Goal: Check status: Check status

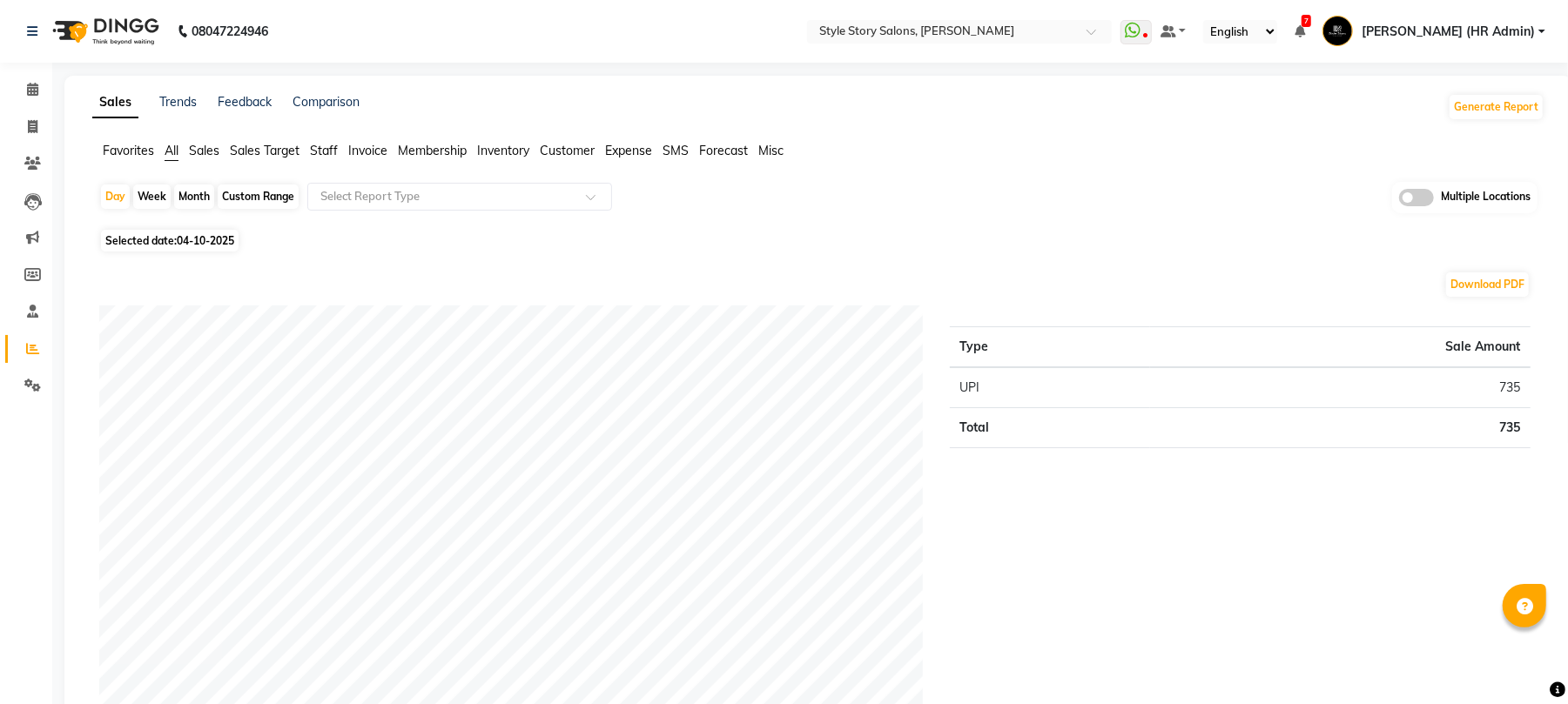
click at [112, 33] on img at bounding box center [104, 31] width 119 height 49
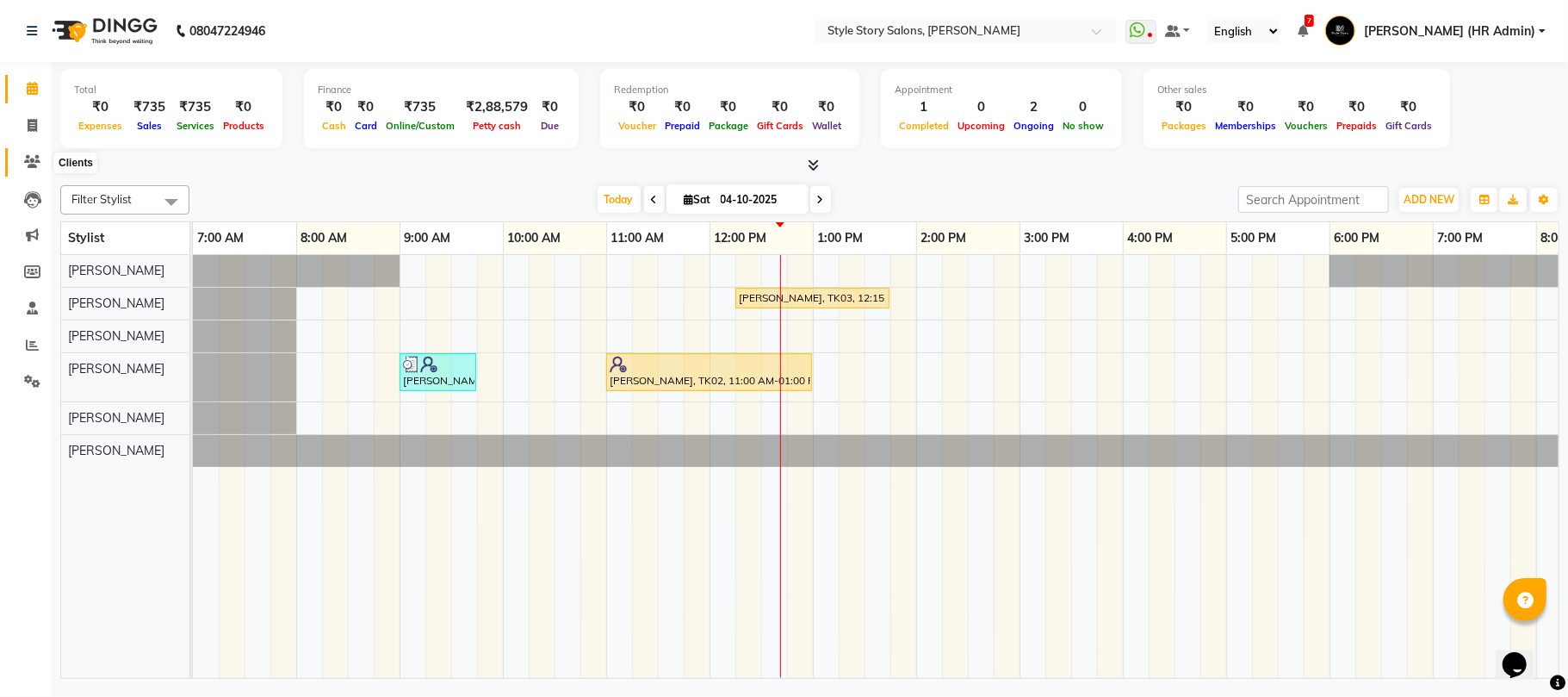
click at [34, 159] on icon at bounding box center [31, 161] width 16 height 13
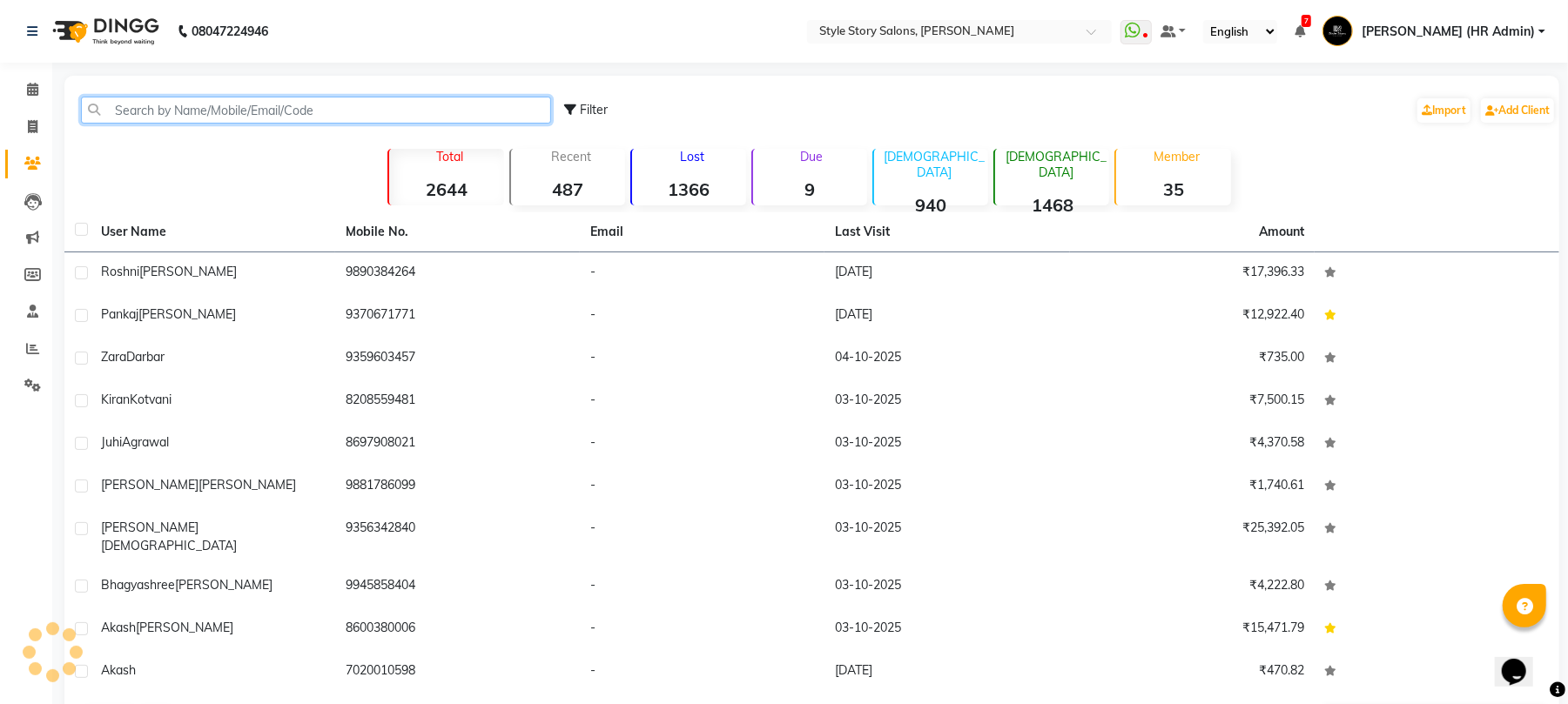
click at [183, 116] on input "text" at bounding box center [316, 110] width 470 height 27
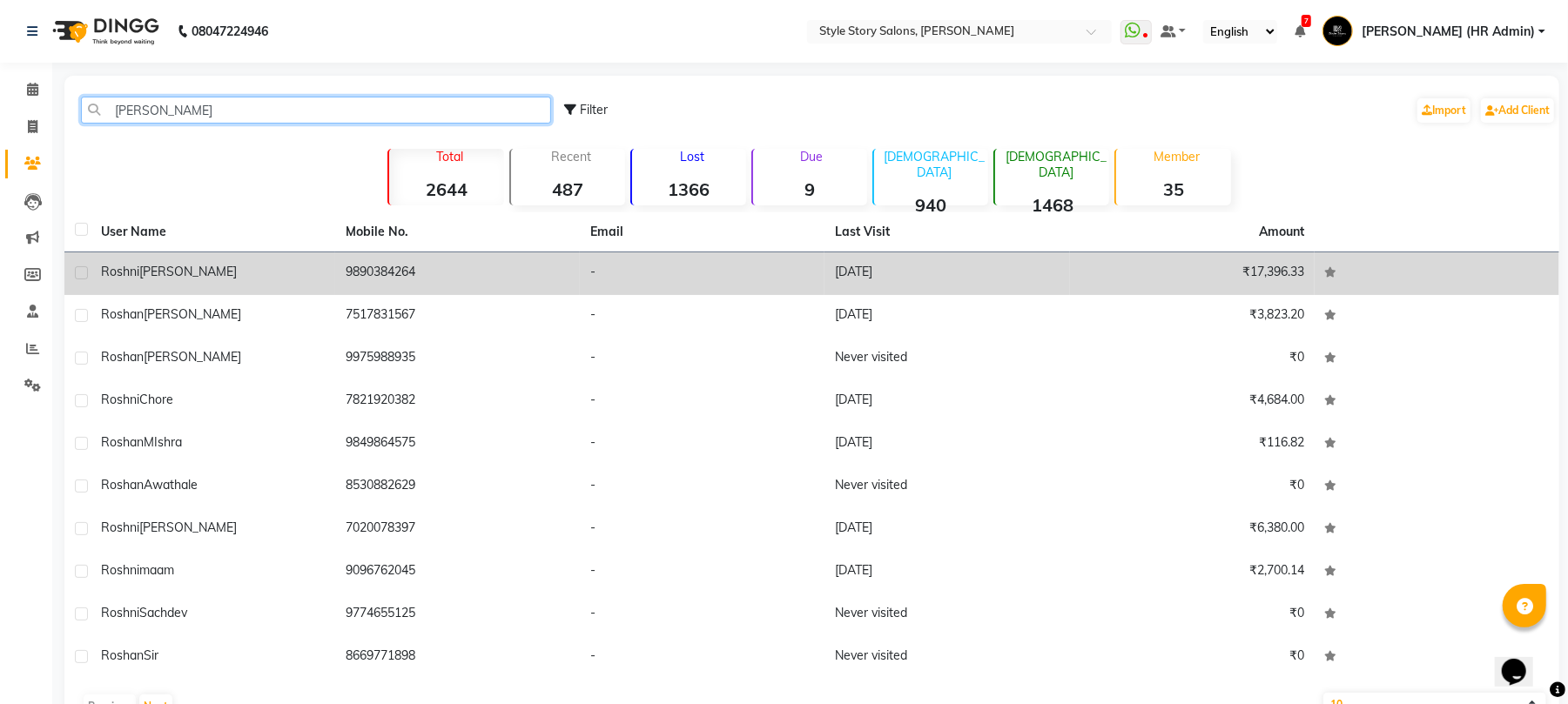
type input "[PERSON_NAME]"
click at [148, 275] on span "[PERSON_NAME]" at bounding box center [188, 271] width 98 height 15
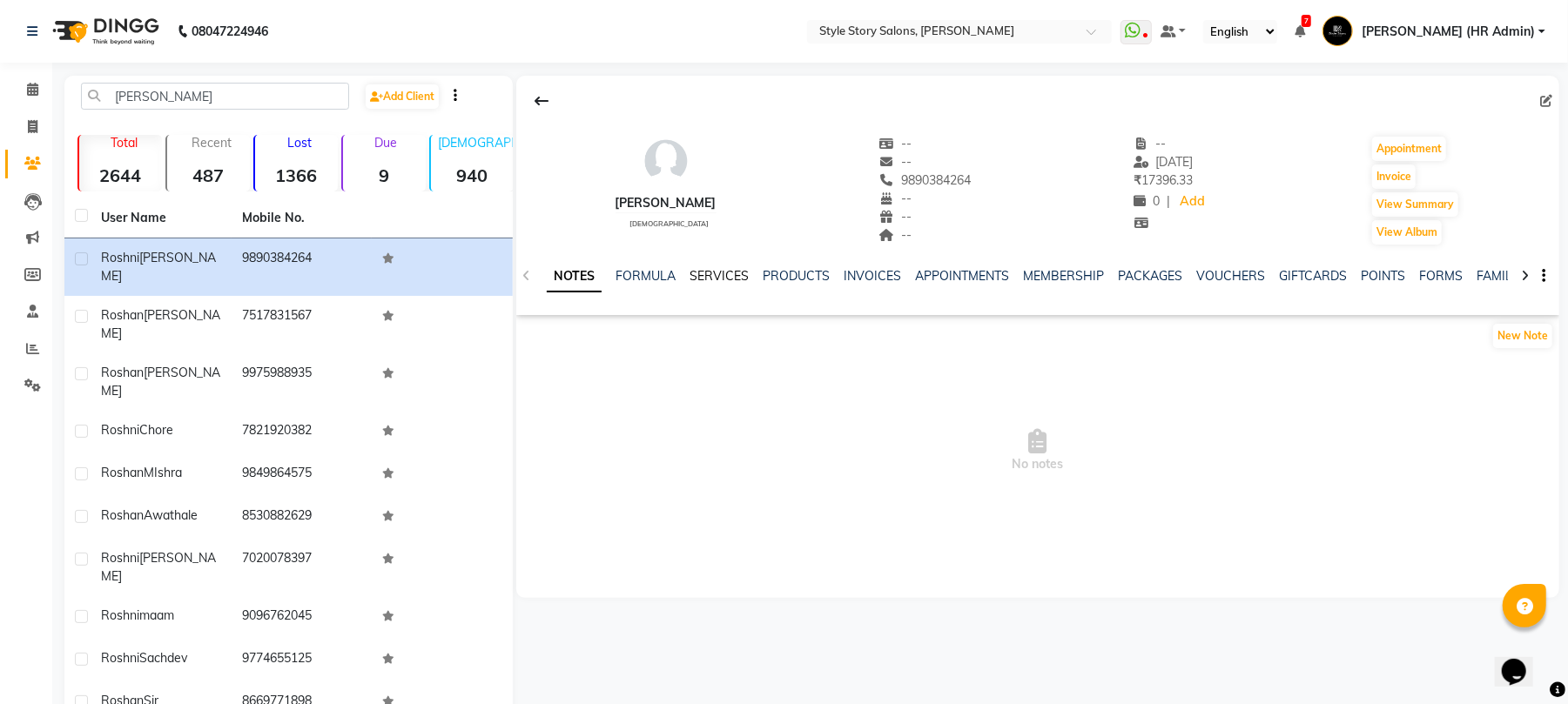
click at [726, 278] on link "SERVICES" at bounding box center [720, 275] width 59 height 15
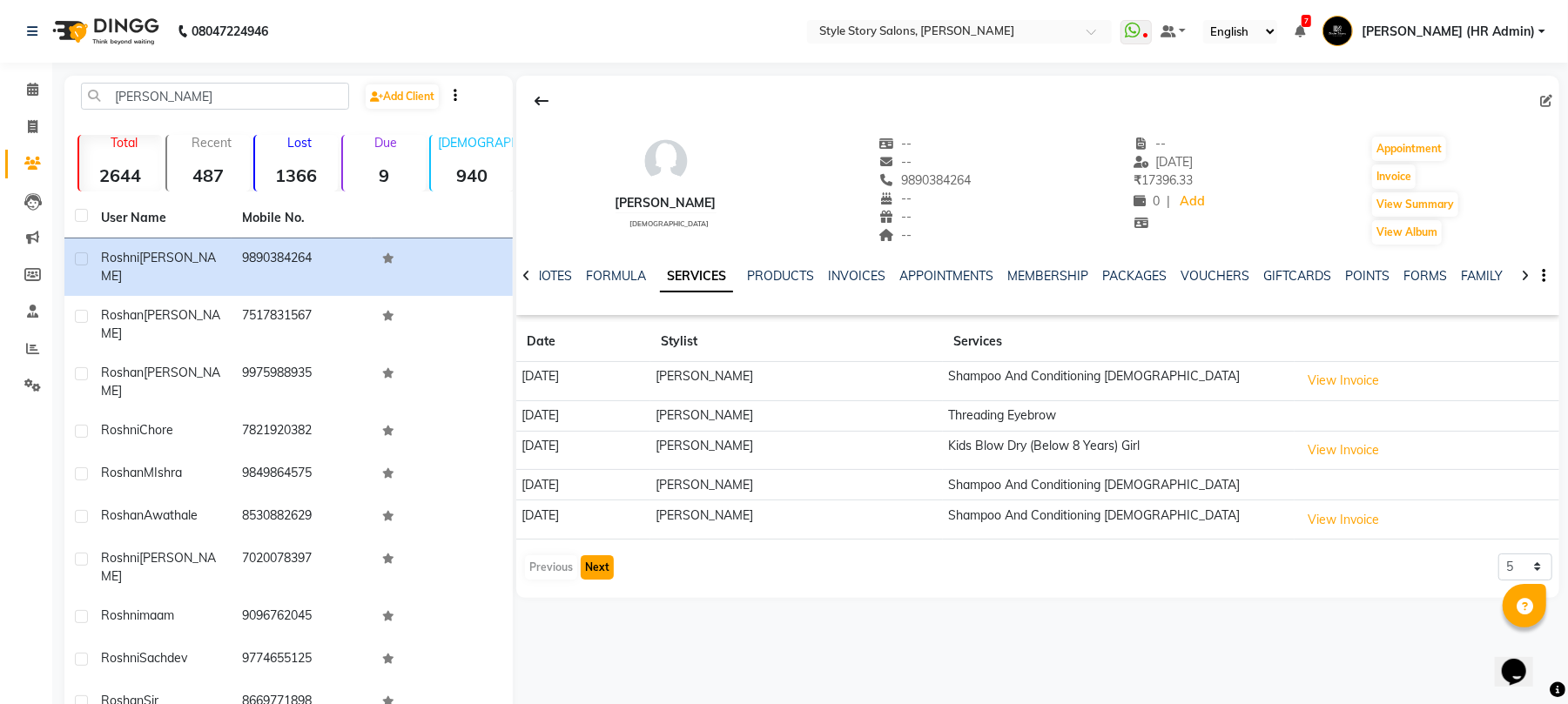
click at [586, 568] on button "Next" at bounding box center [597, 567] width 33 height 24
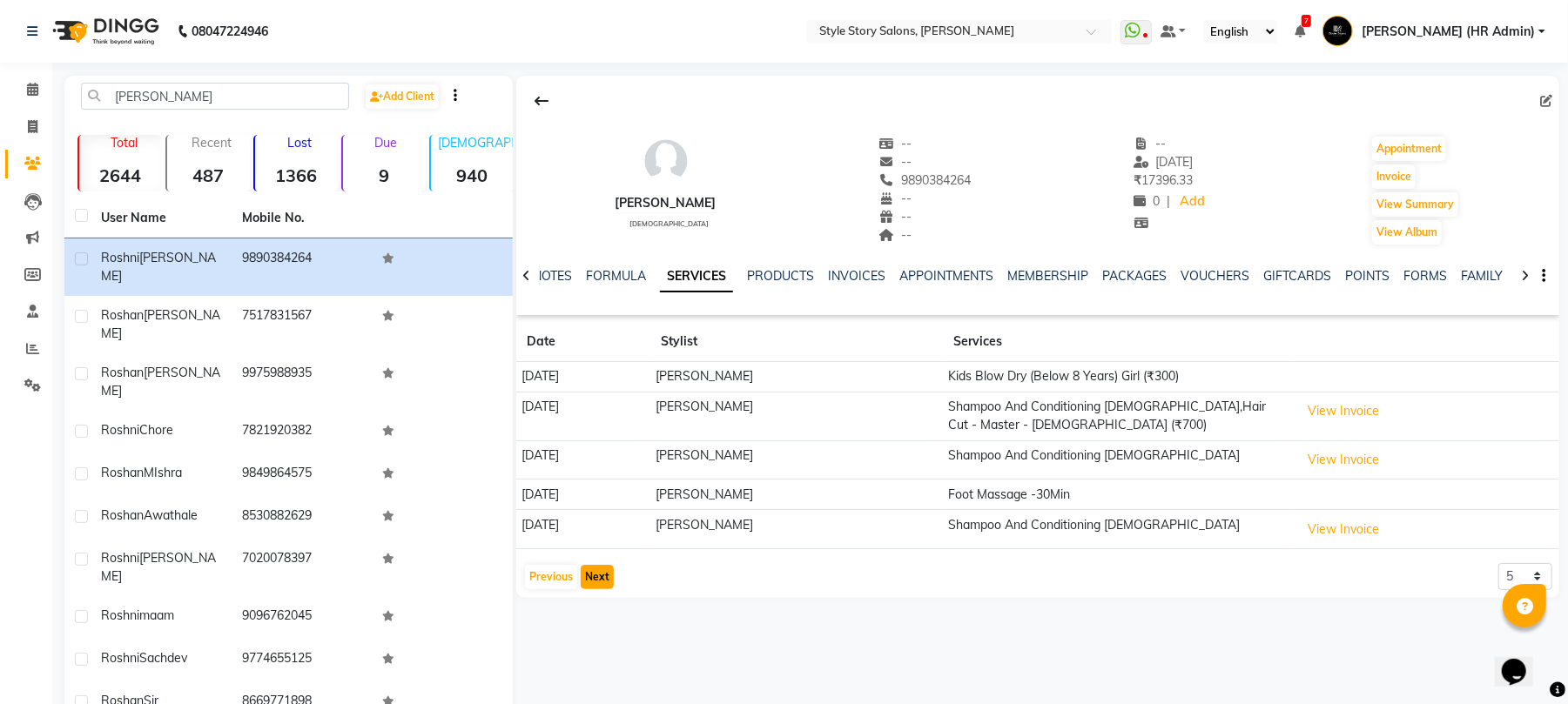
click at [603, 585] on button "Next" at bounding box center [597, 576] width 33 height 24
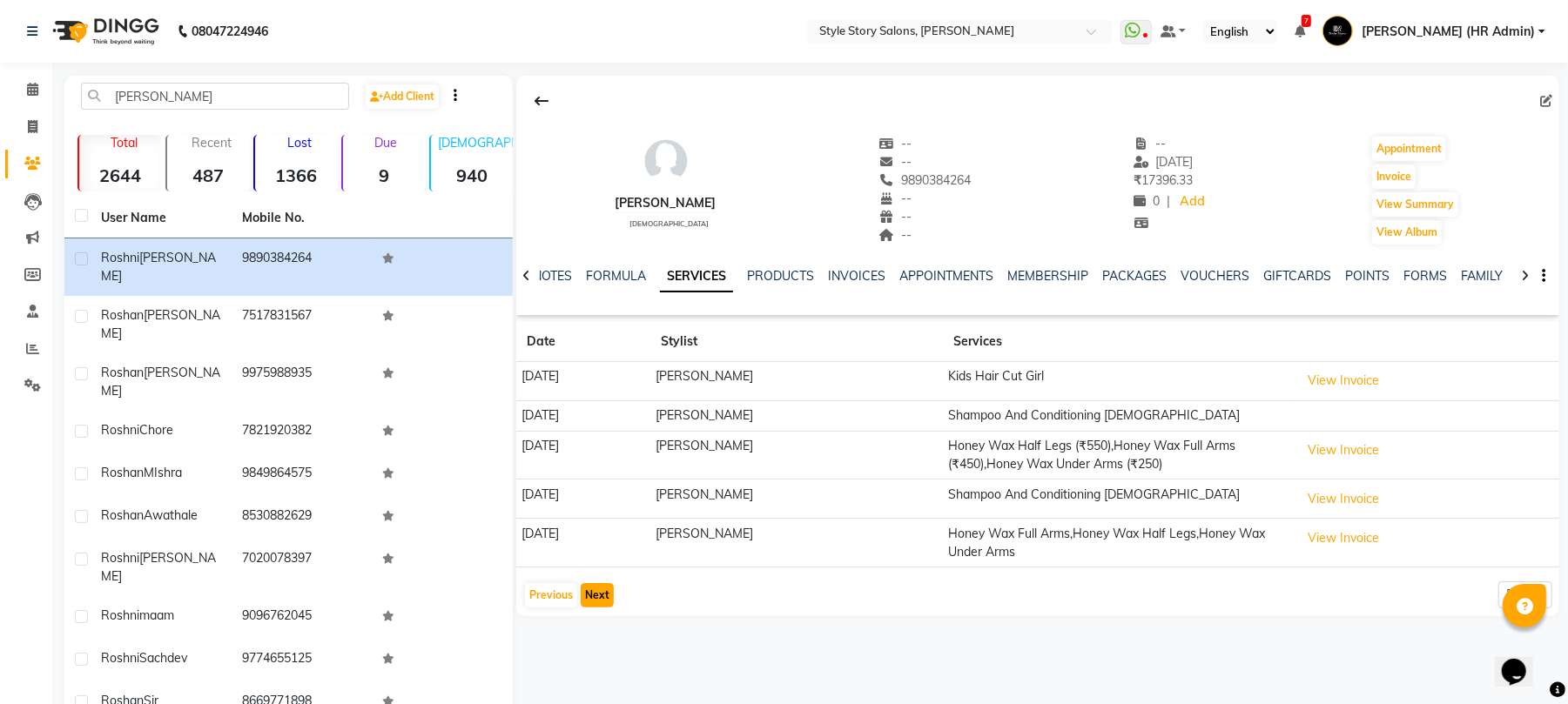
click at [593, 600] on button "Next" at bounding box center [597, 595] width 33 height 24
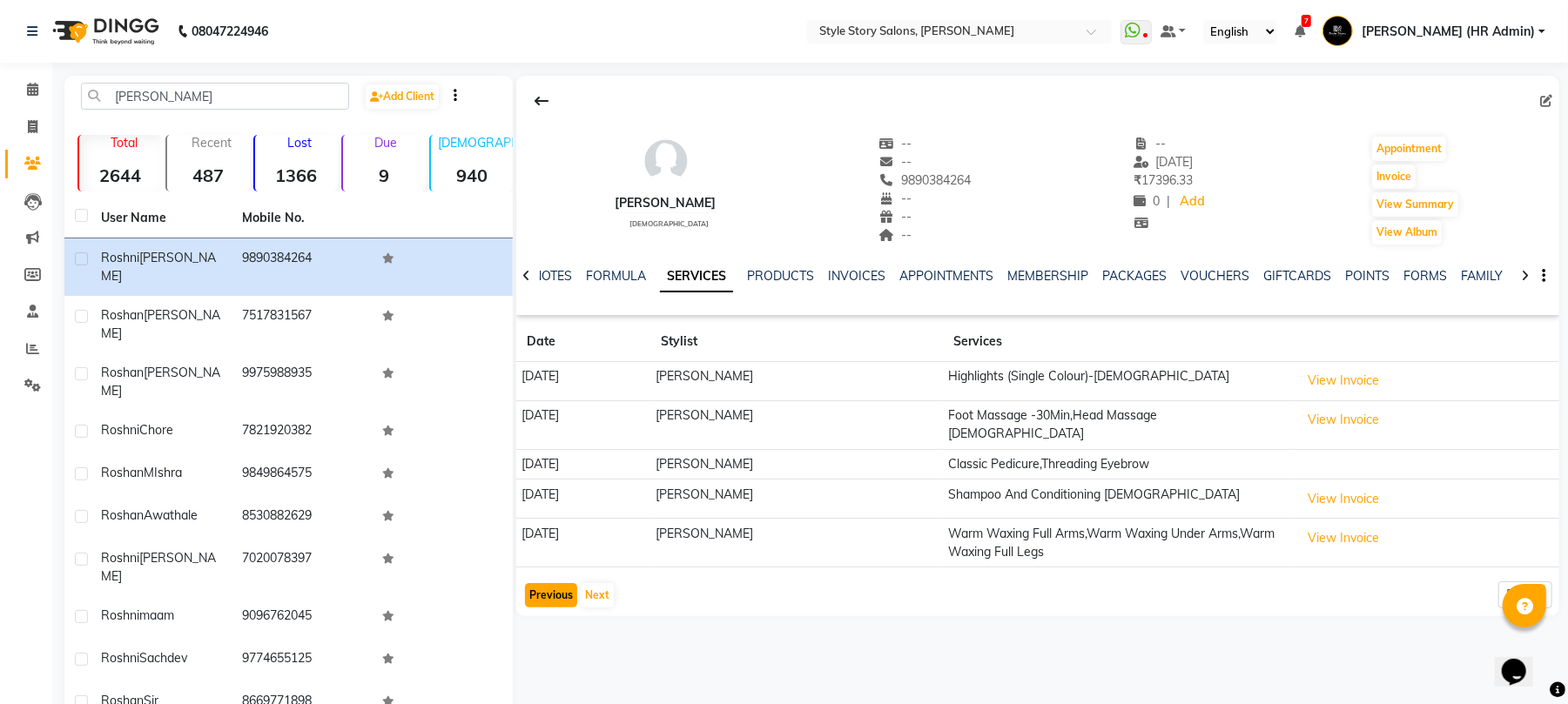
click at [560, 593] on button "Previous" at bounding box center [551, 595] width 52 height 24
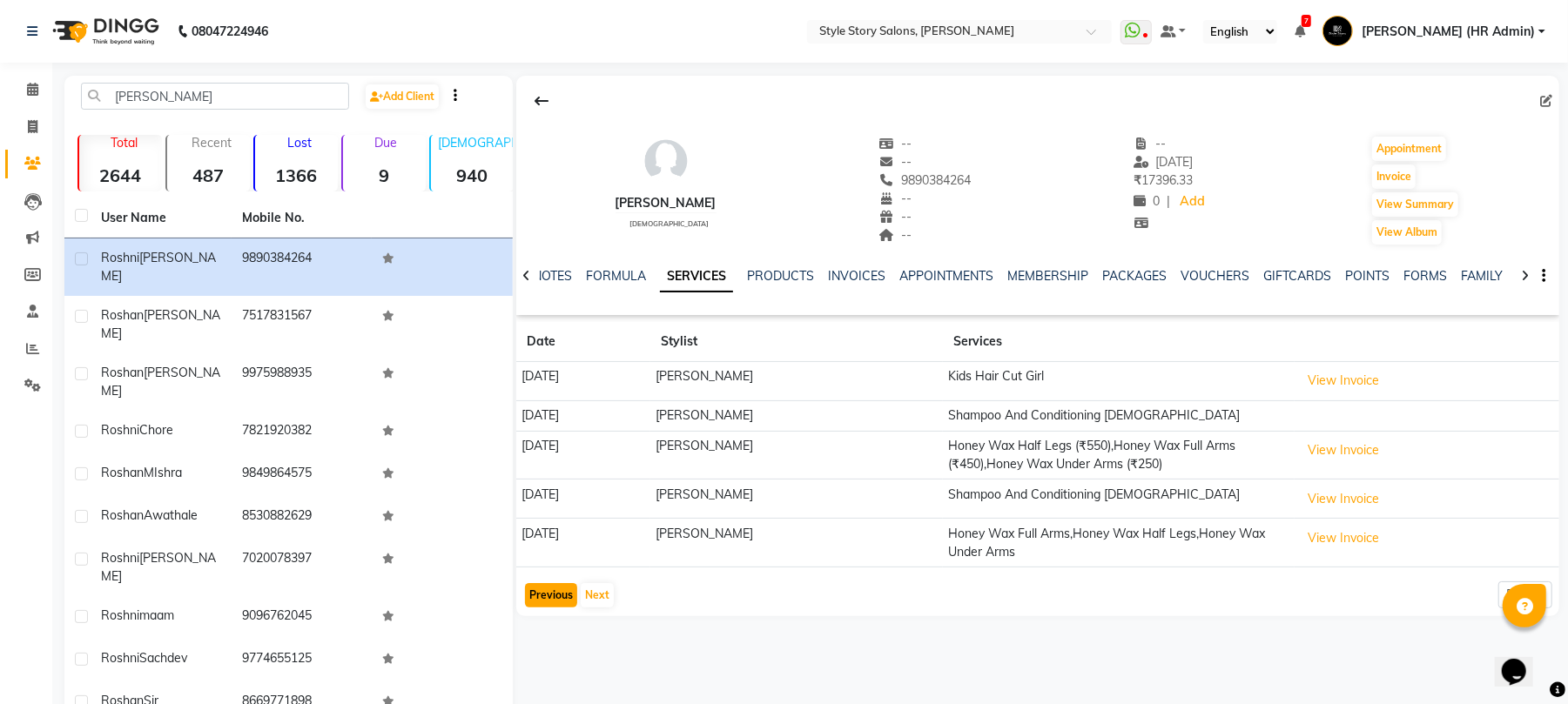
click at [560, 592] on button "Previous" at bounding box center [551, 595] width 52 height 24
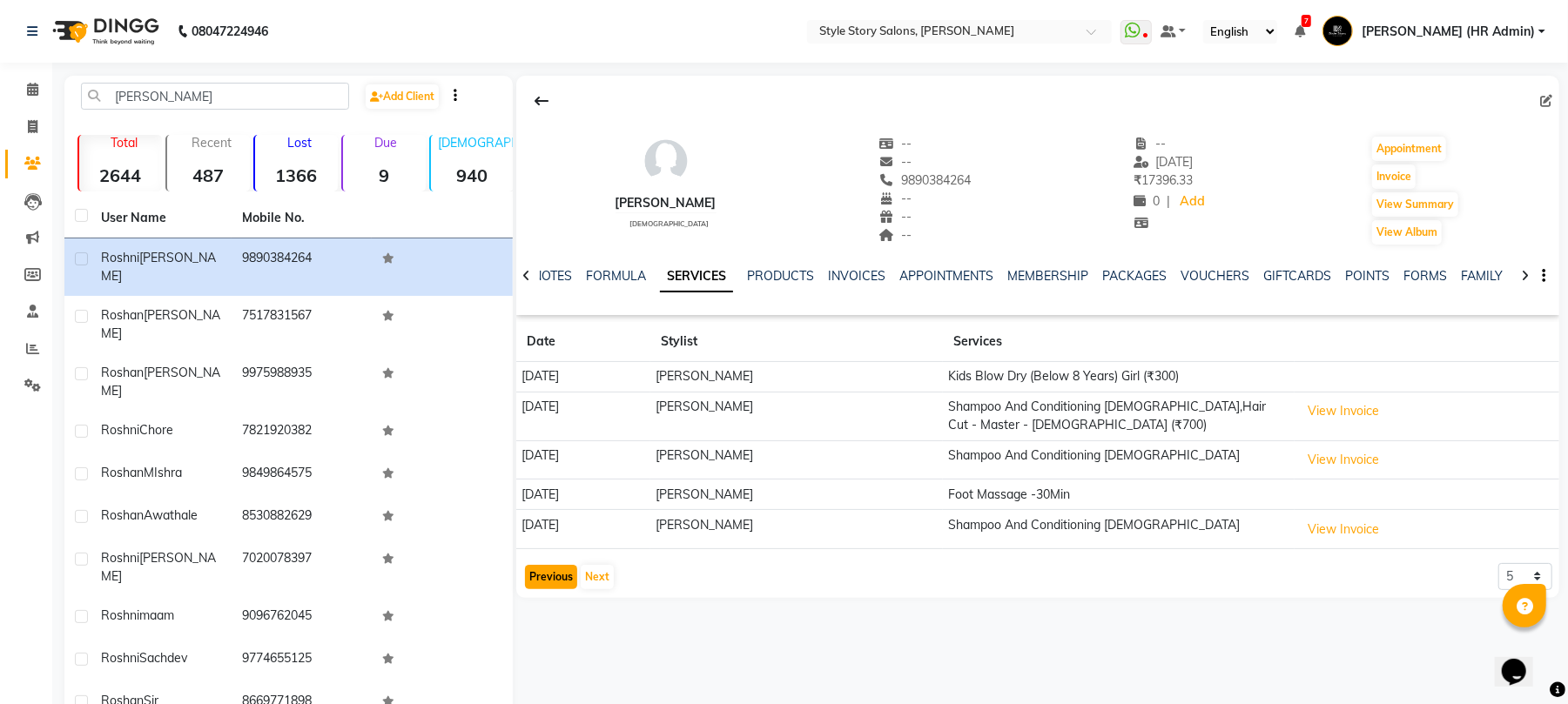
click at [550, 575] on button "Previous" at bounding box center [551, 576] width 52 height 24
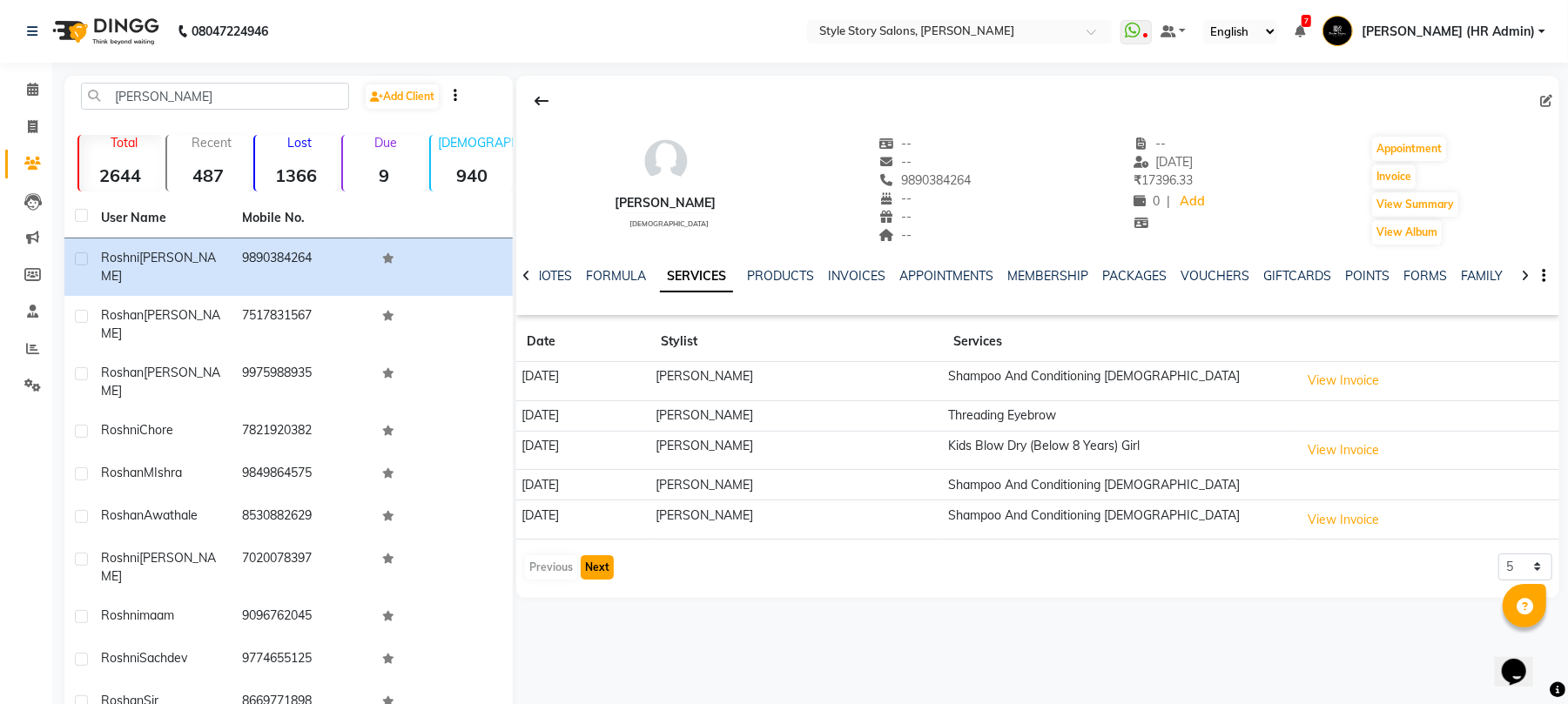
click at [606, 575] on button "Next" at bounding box center [597, 567] width 33 height 24
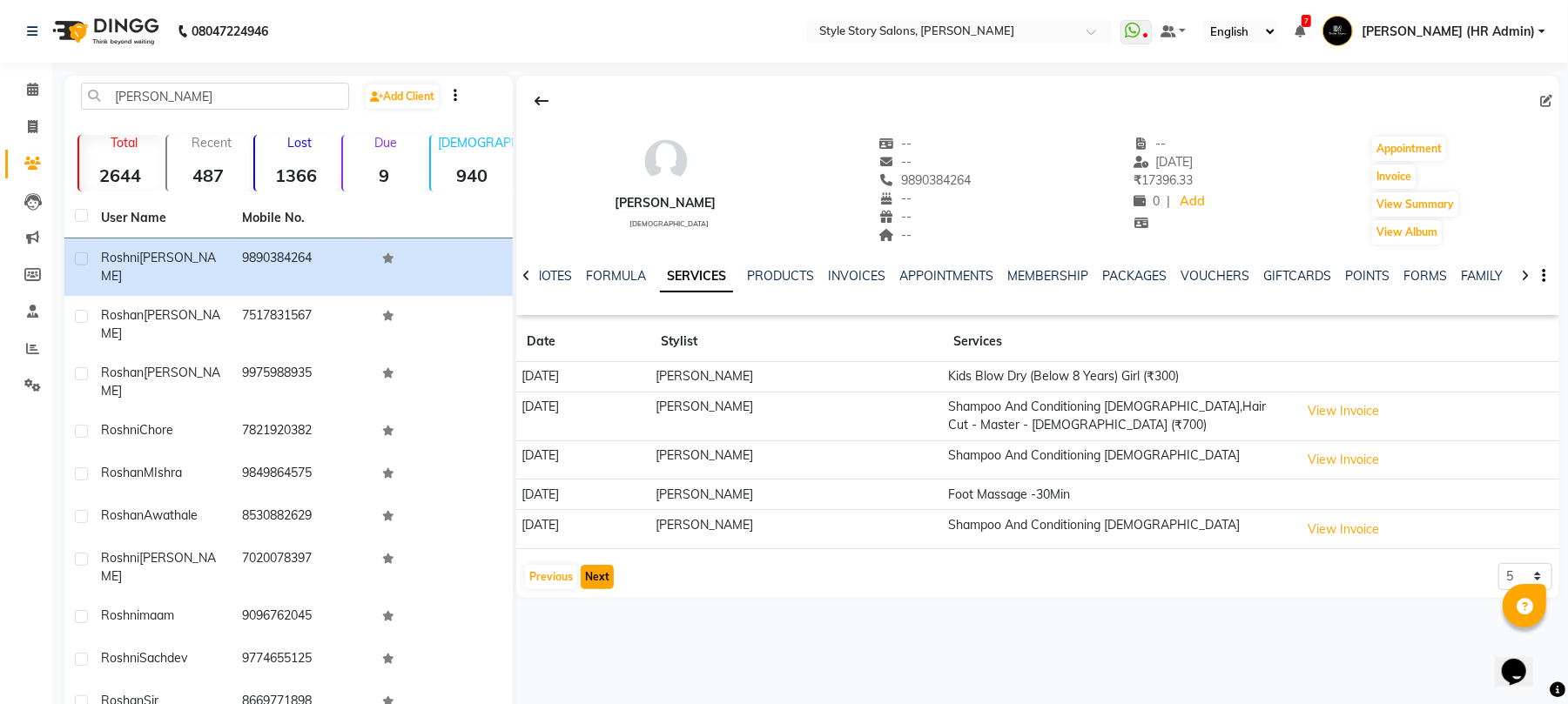
click at [603, 578] on button "Next" at bounding box center [597, 576] width 33 height 24
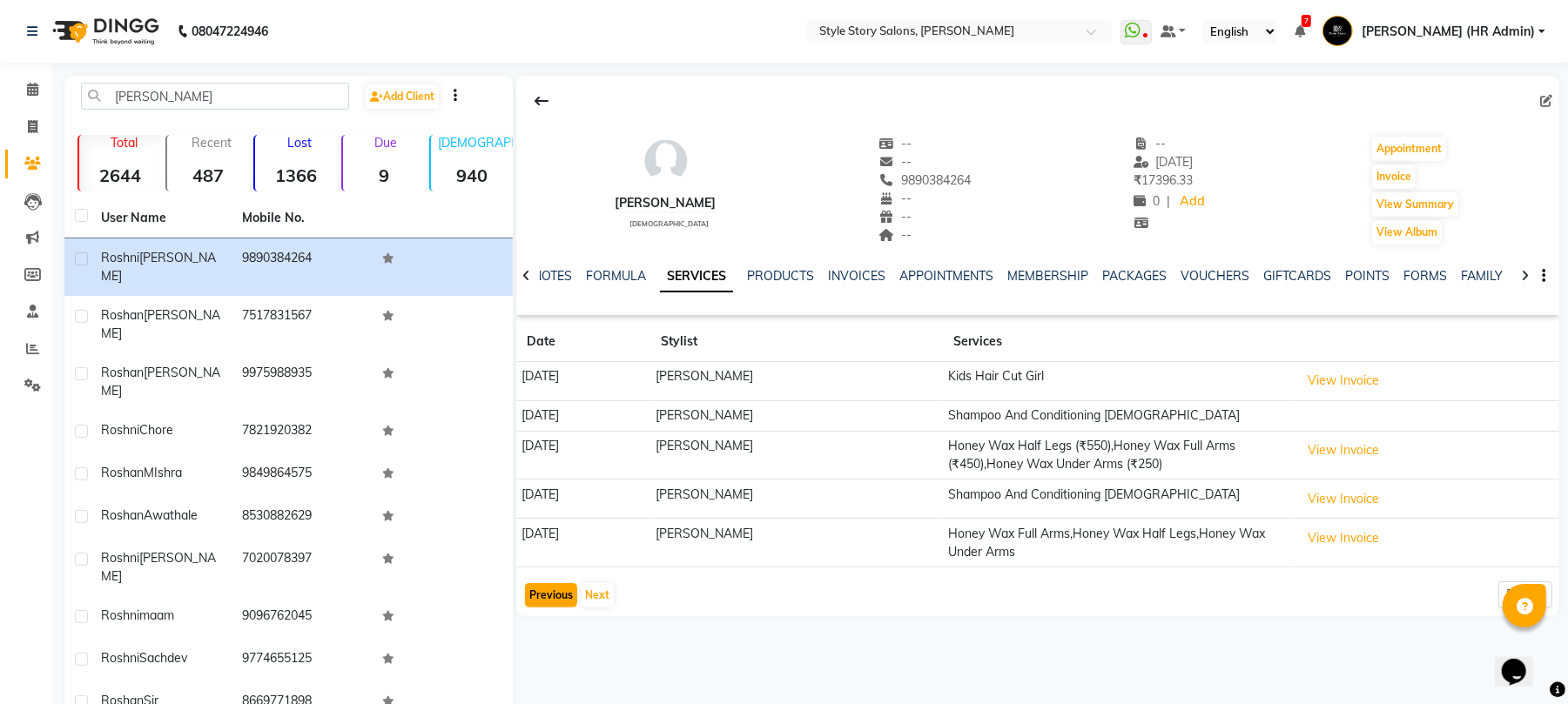
click at [550, 599] on button "Previous" at bounding box center [551, 595] width 52 height 24
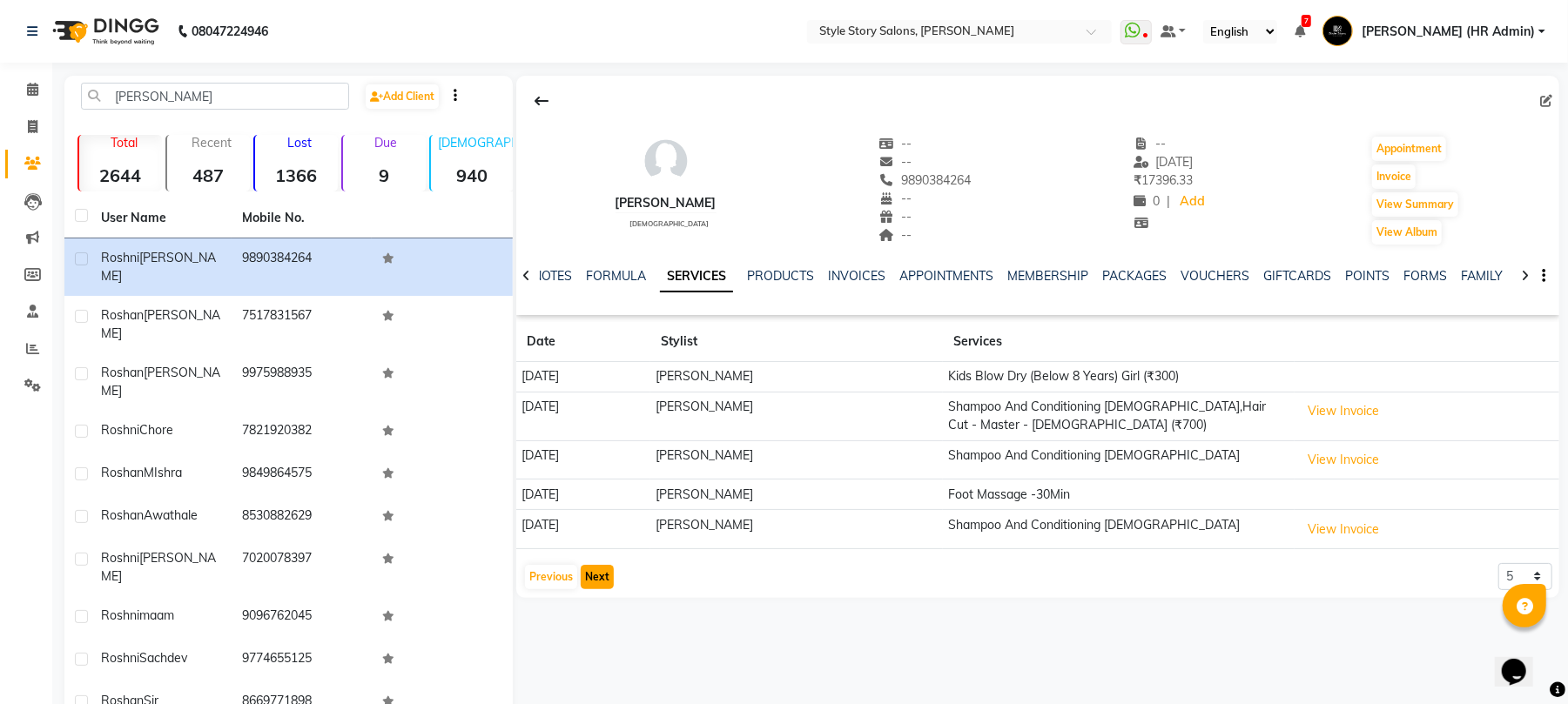
click at [599, 586] on button "Next" at bounding box center [597, 576] width 33 height 24
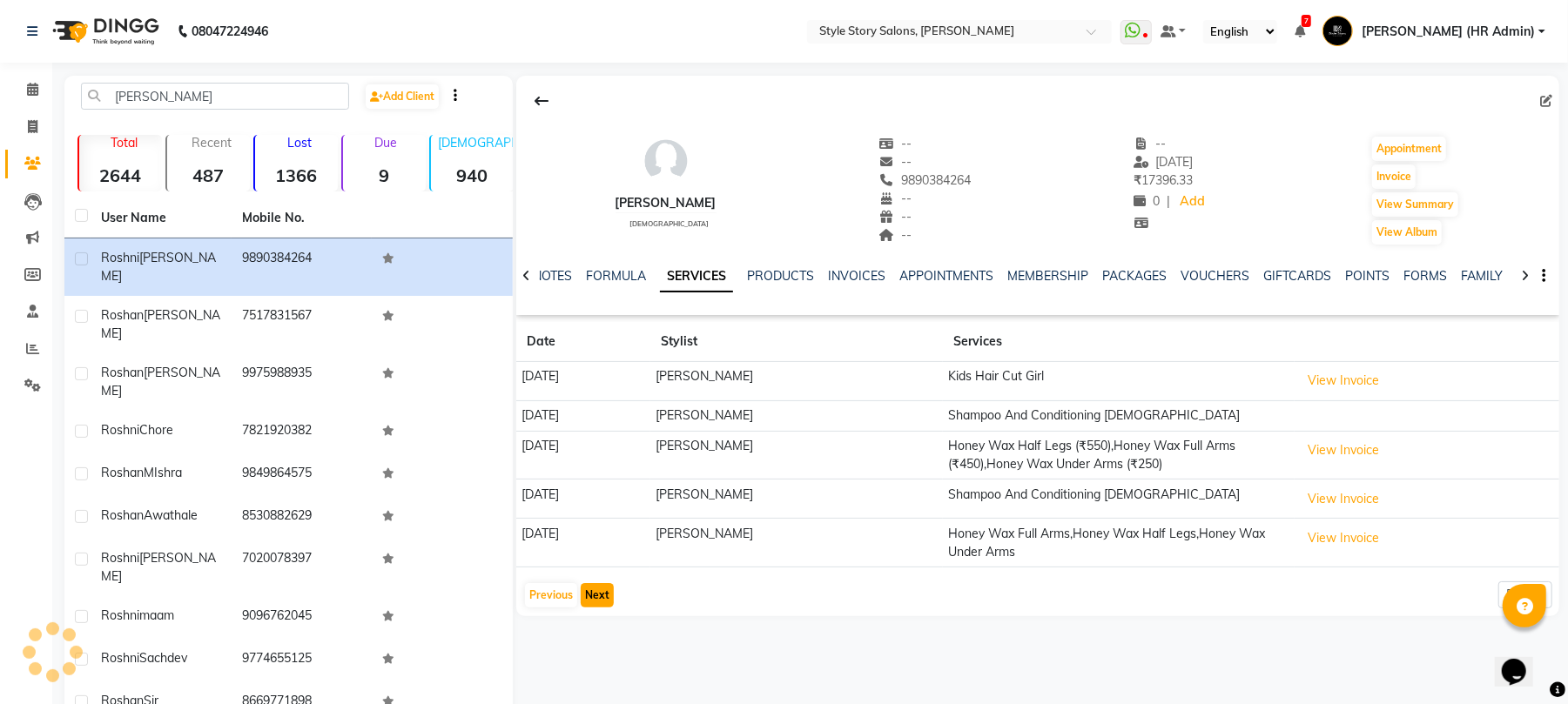
click at [599, 586] on button "Next" at bounding box center [597, 595] width 33 height 24
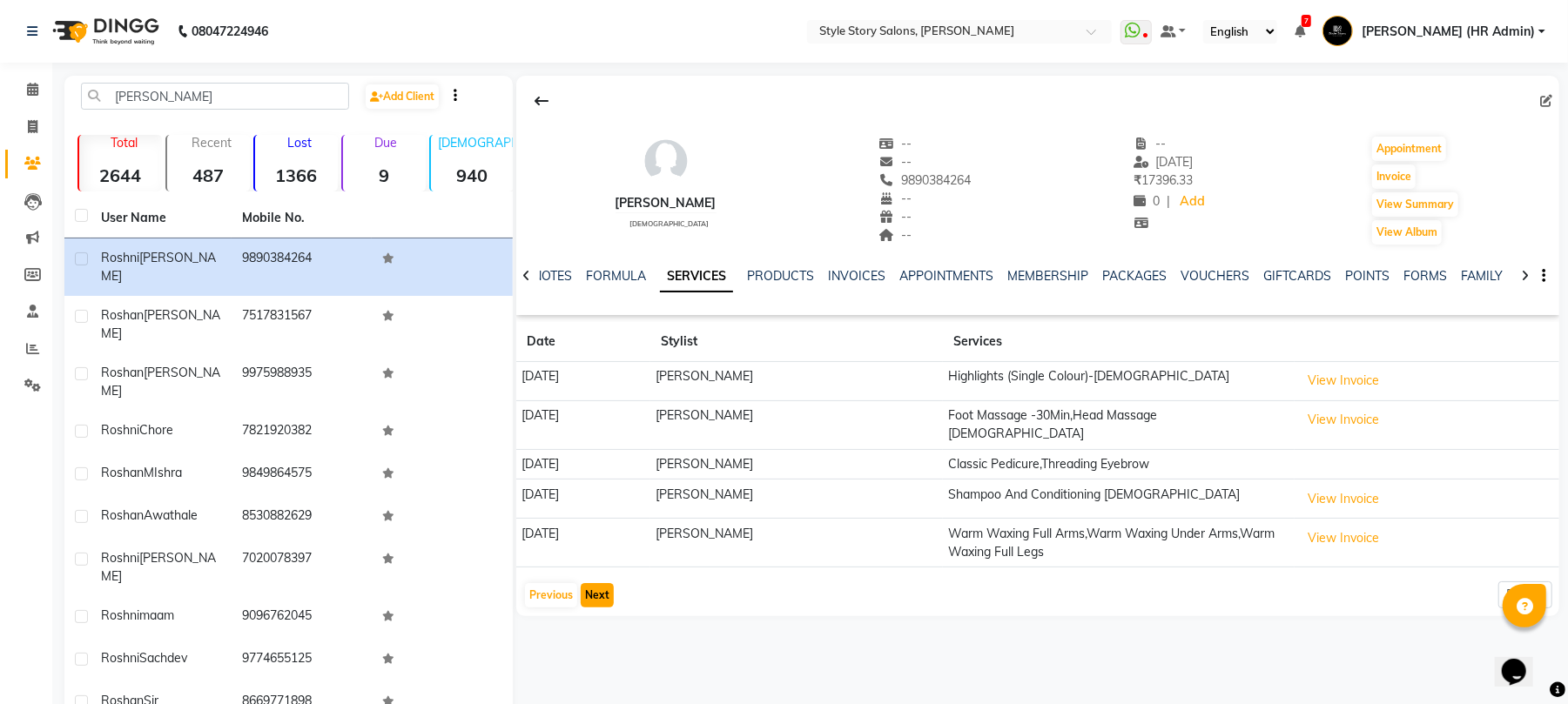
click at [599, 586] on button "Next" at bounding box center [597, 595] width 33 height 24
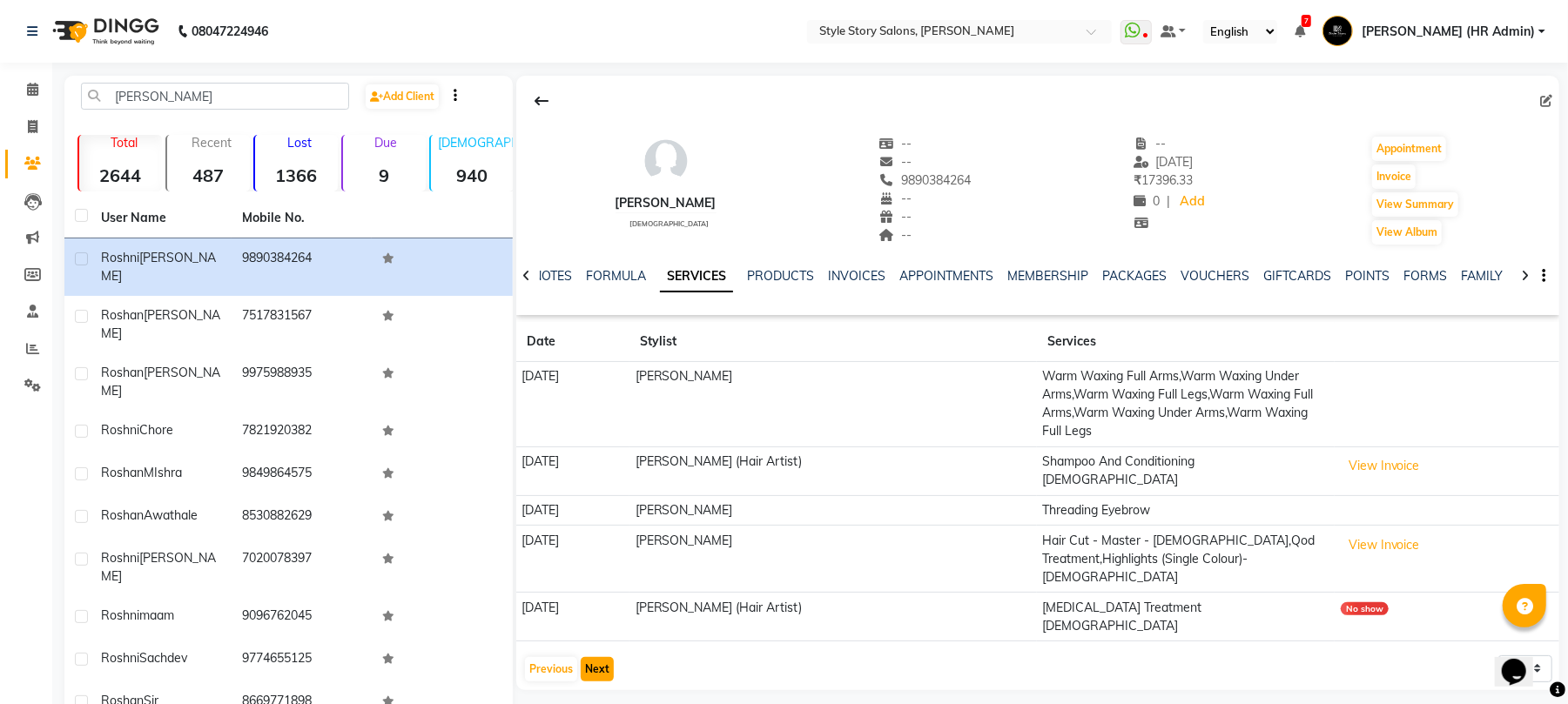
click at [583, 657] on button "Next" at bounding box center [597, 669] width 33 height 24
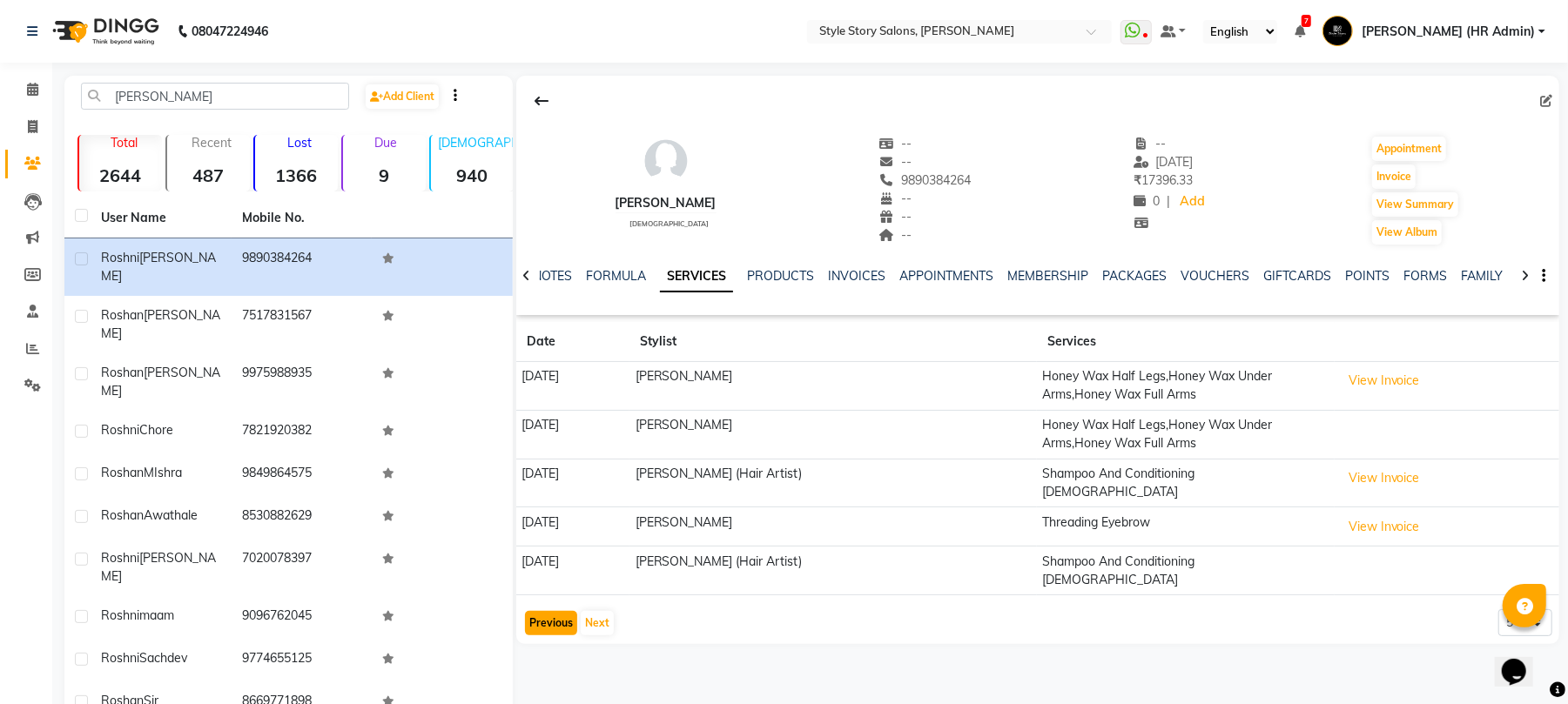
click at [544, 611] on button "Previous" at bounding box center [551, 622] width 52 height 24
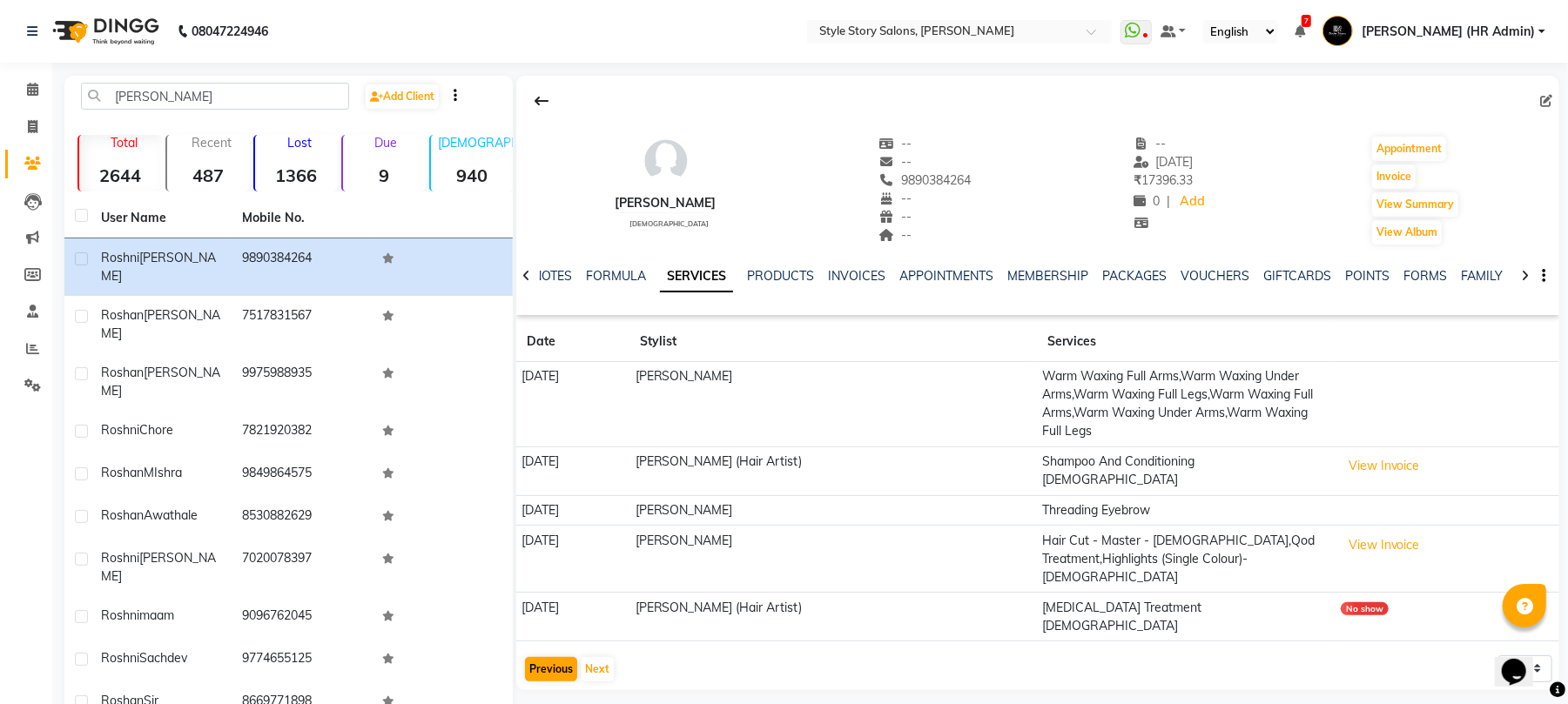
click at [544, 598] on app-client-history "Date Stylist Services [DATE] [PERSON_NAME] Warm Waxing Full Arms,Warm Waxing Un…" at bounding box center [1037, 503] width 1043 height 362
click at [558, 657] on button "Previous" at bounding box center [551, 669] width 52 height 24
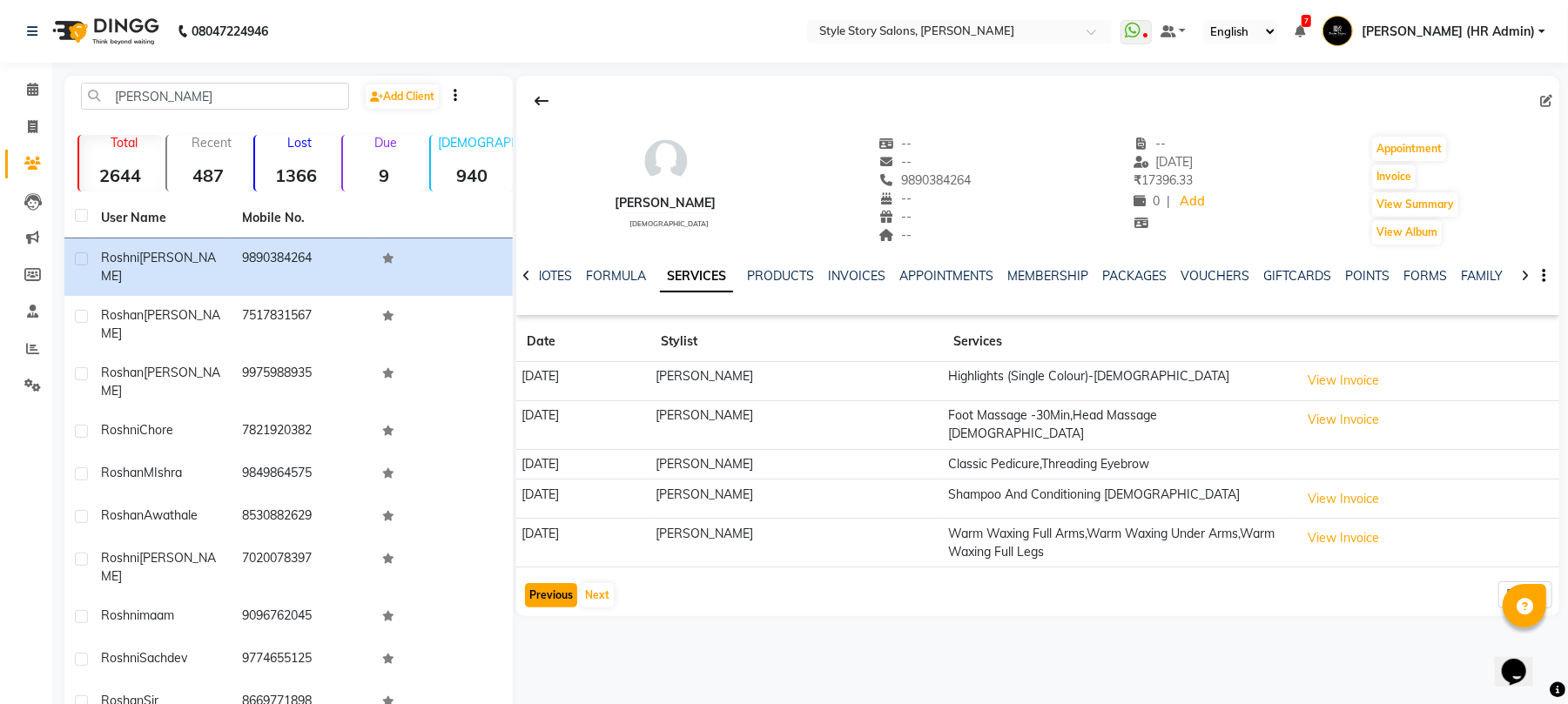
click at [552, 586] on button "Previous" at bounding box center [551, 595] width 52 height 24
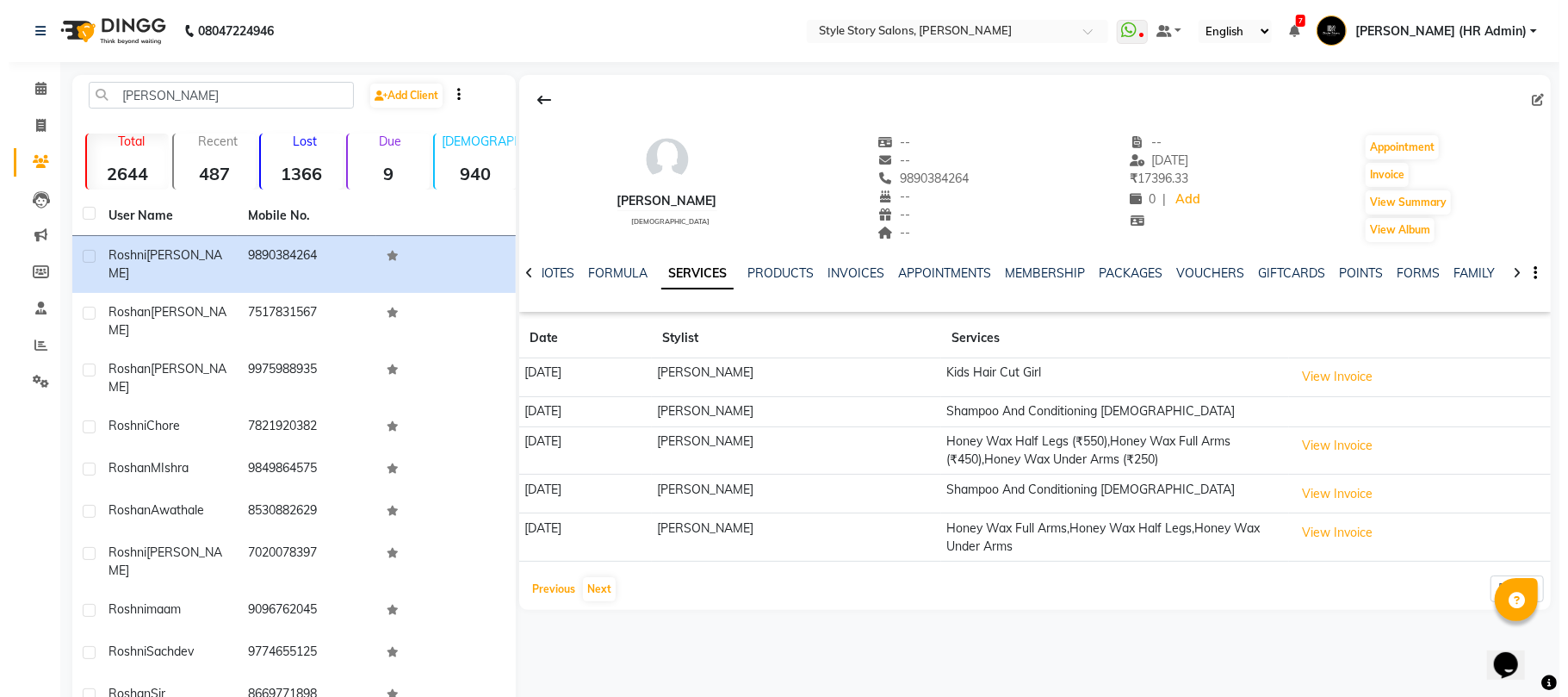
scroll to position [35, 0]
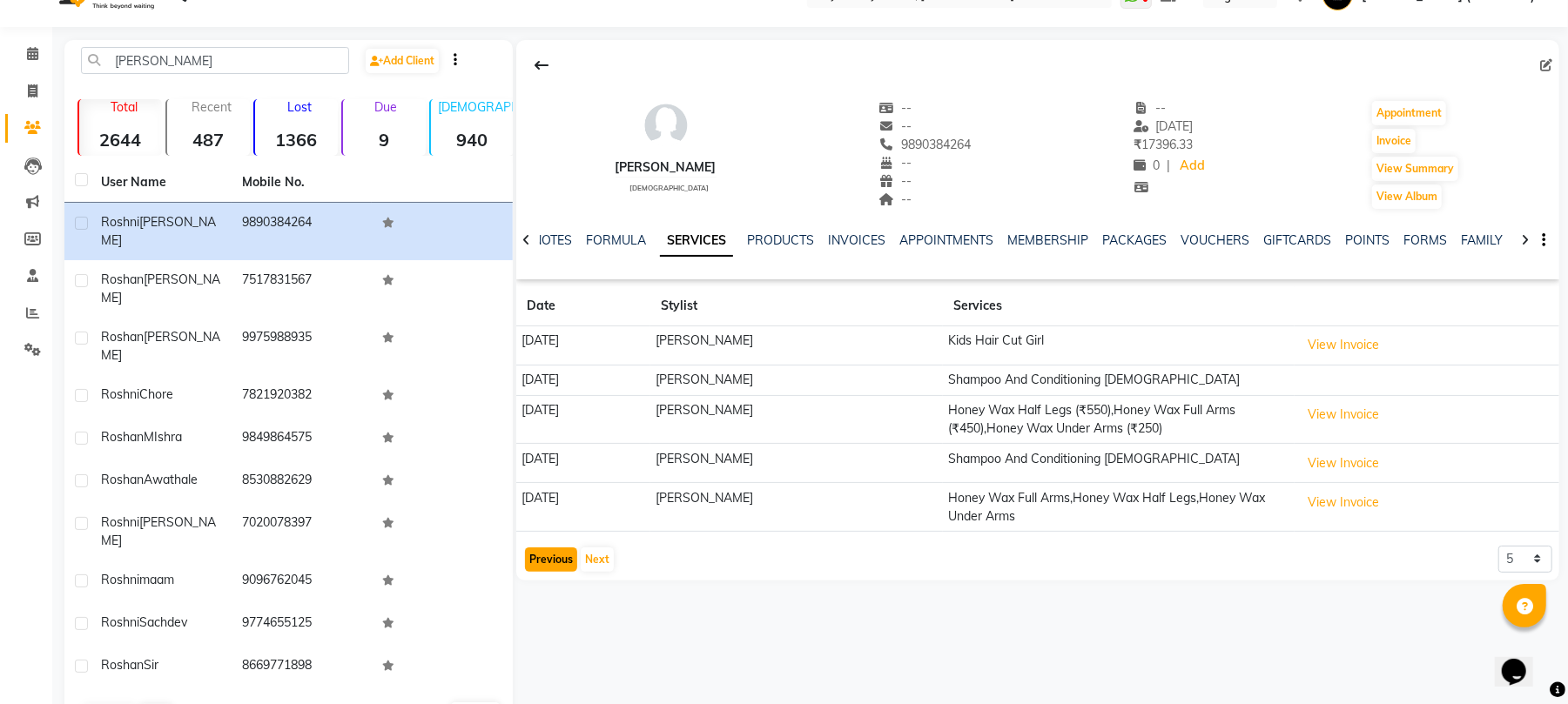
click at [549, 564] on button "Previous" at bounding box center [551, 559] width 52 height 24
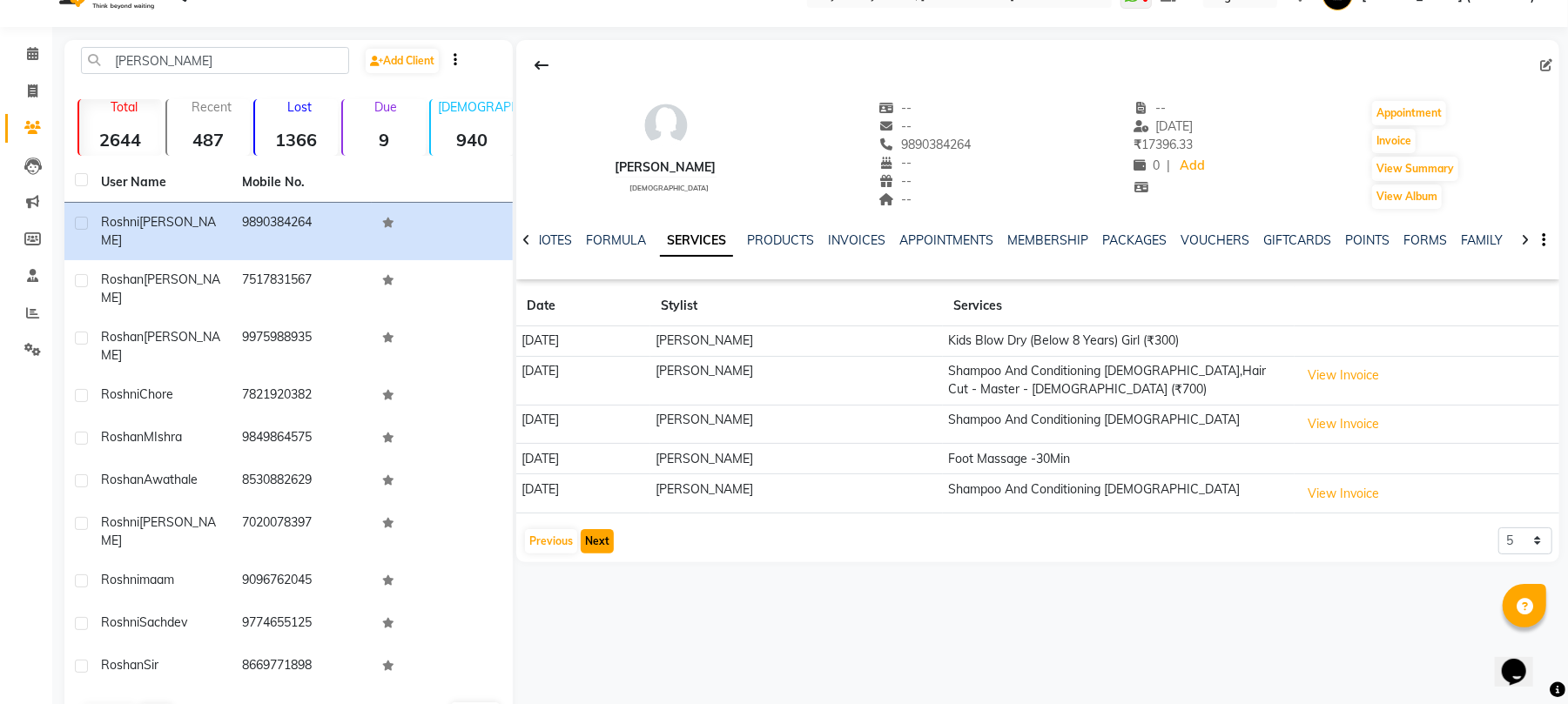
click at [604, 537] on button "Next" at bounding box center [597, 541] width 33 height 24
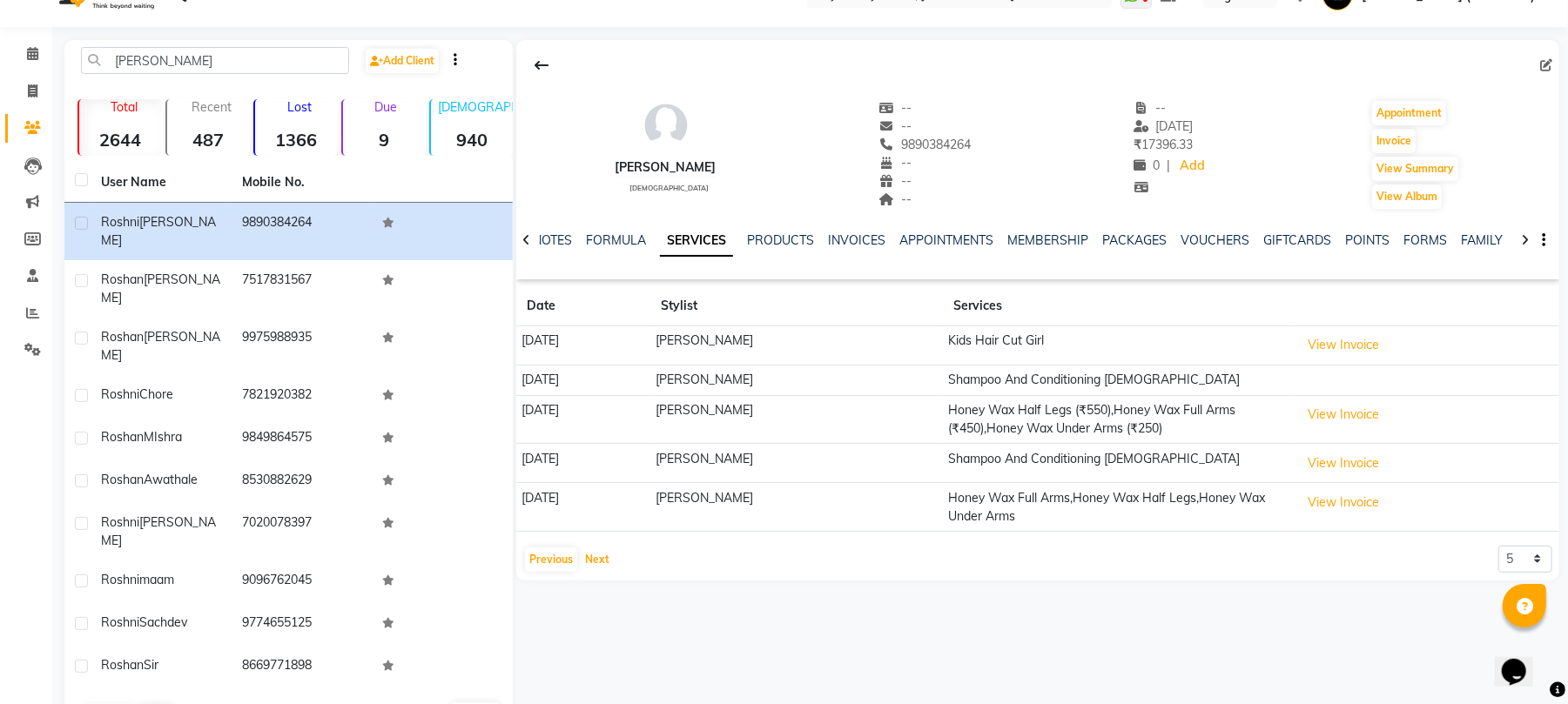
click at [581, 548] on button "Next" at bounding box center [597, 559] width 33 height 24
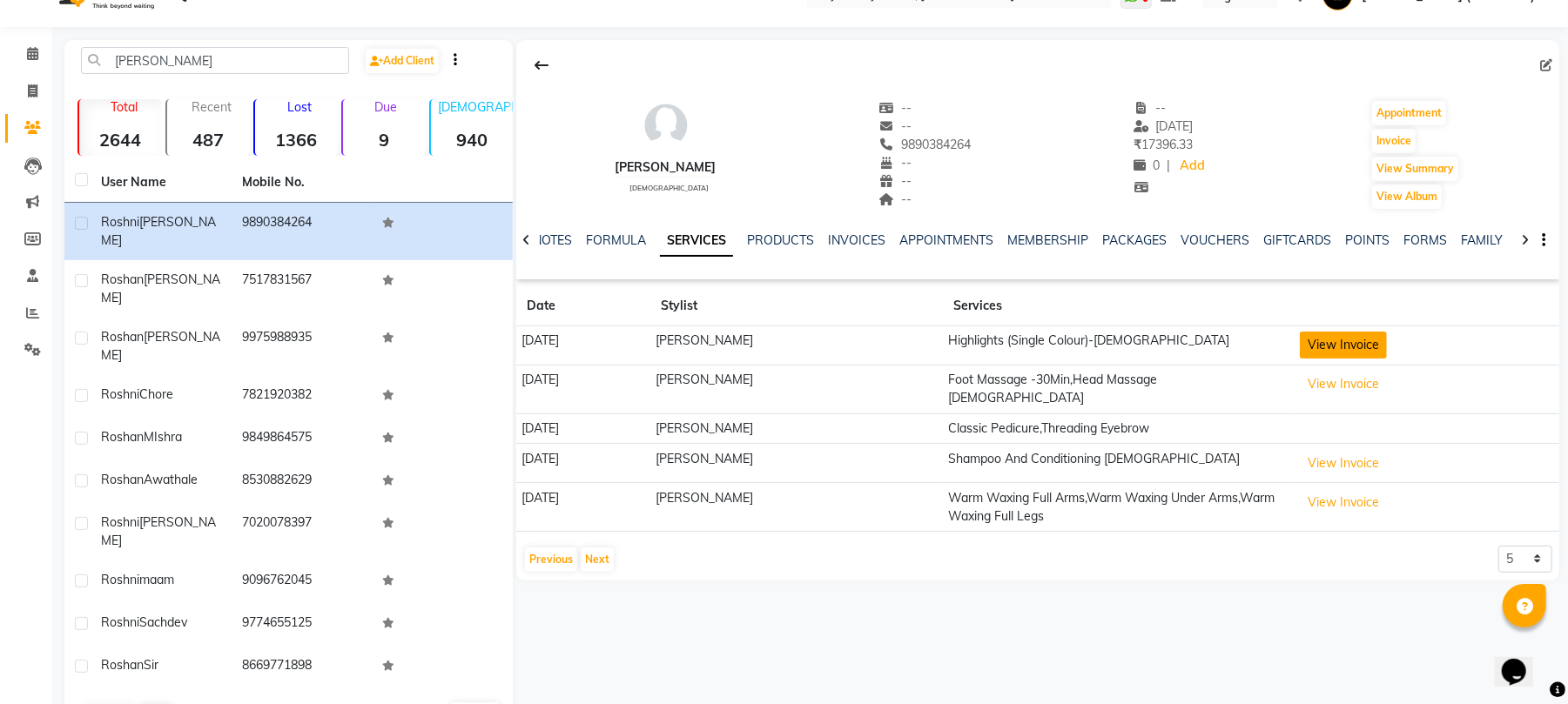
click at [1334, 342] on button "View Invoice" at bounding box center [1342, 345] width 87 height 27
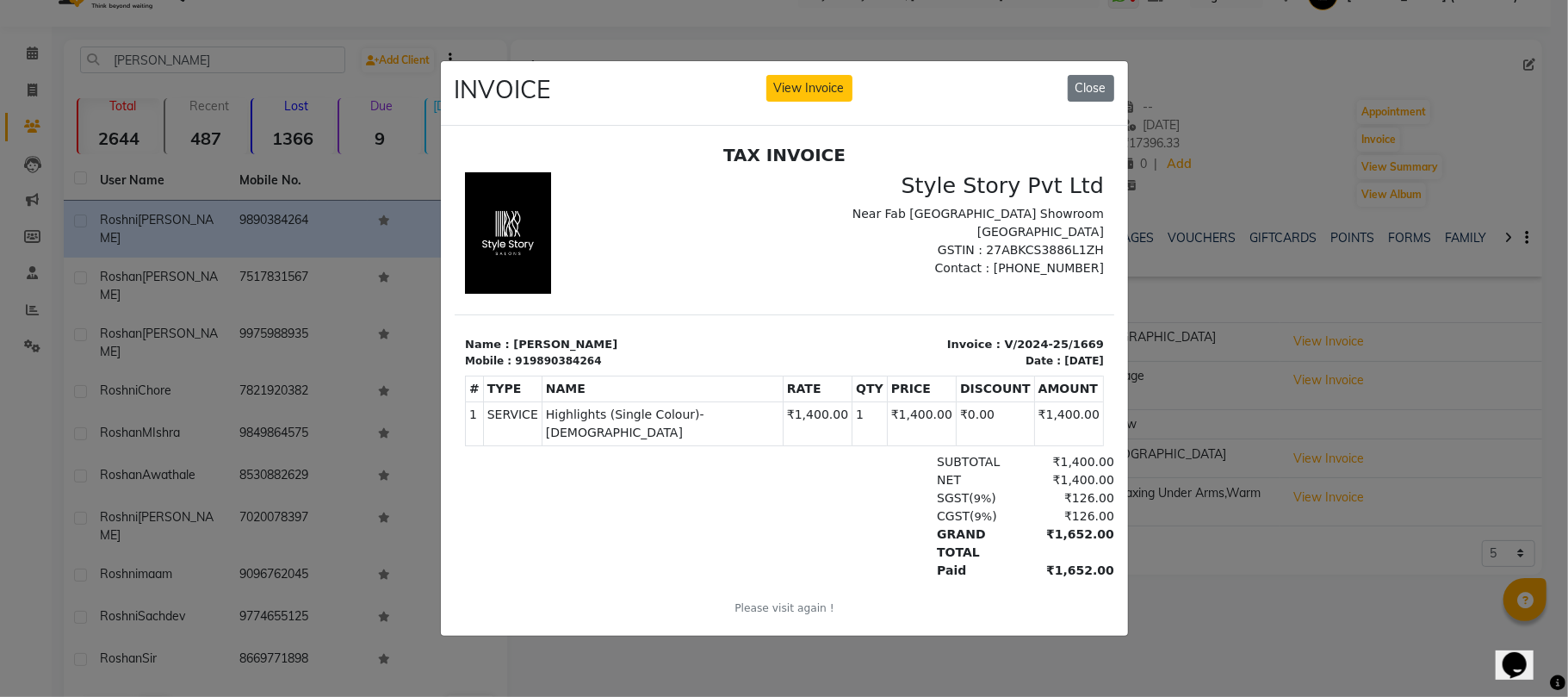
scroll to position [0, 0]
click at [1081, 81] on button "Close" at bounding box center [1091, 88] width 47 height 27
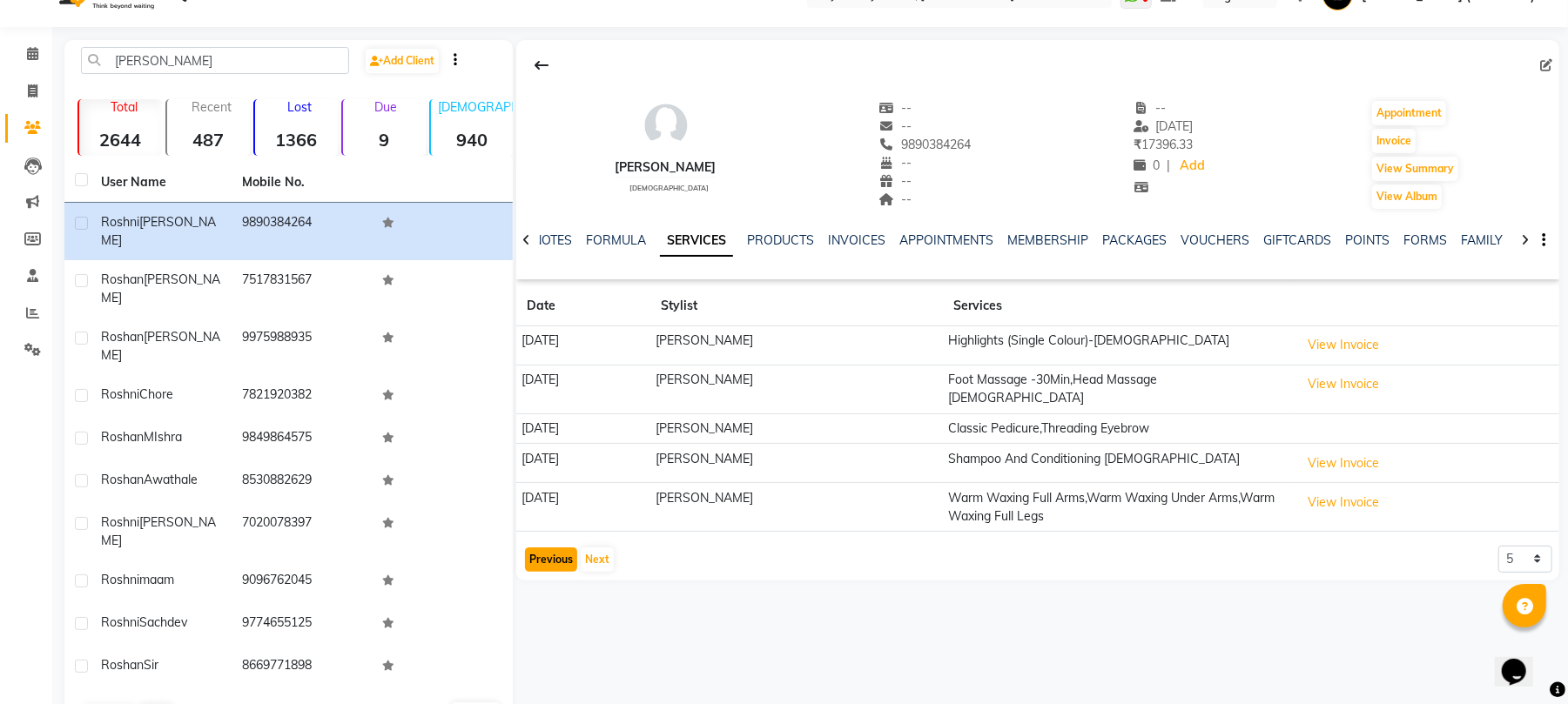
click at [551, 554] on button "Previous" at bounding box center [551, 559] width 52 height 24
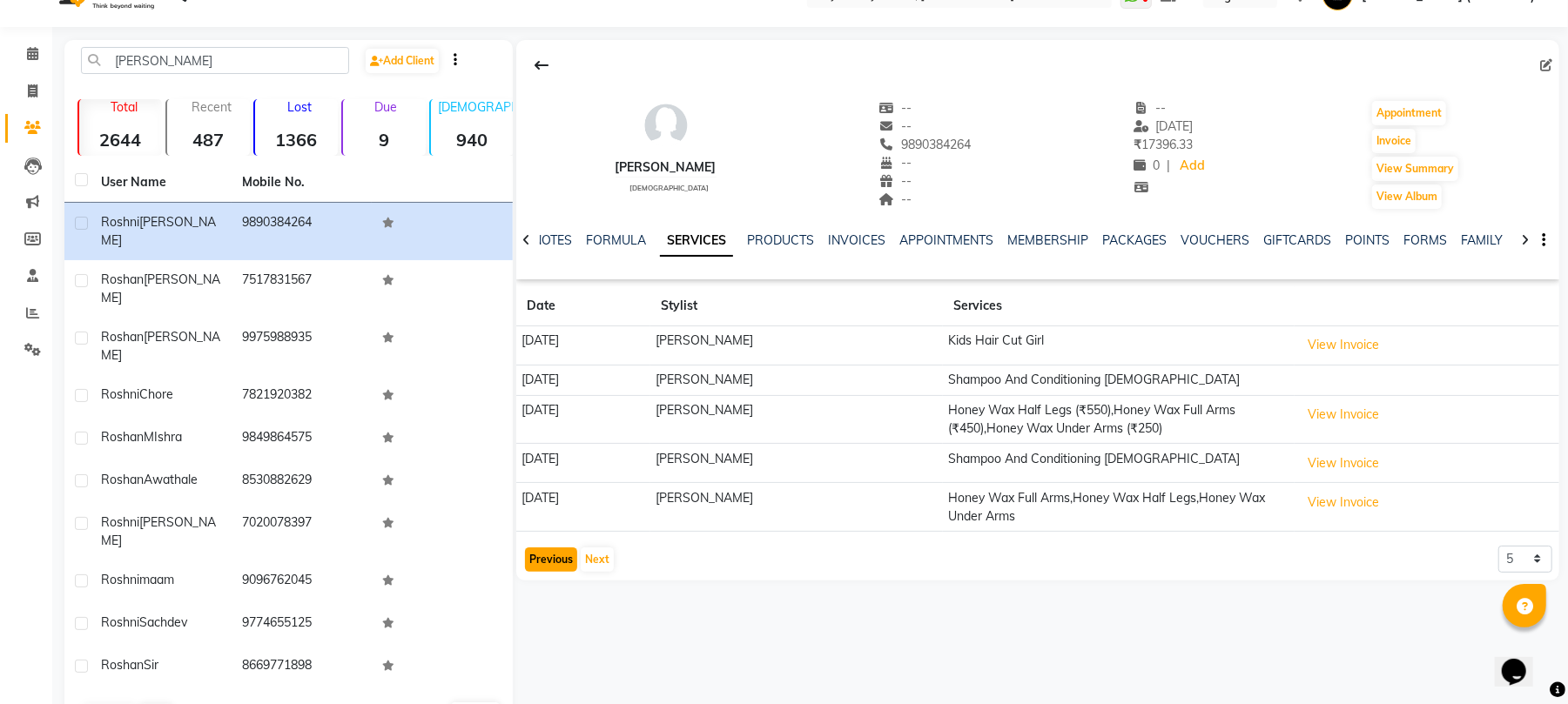
click at [549, 565] on button "Previous" at bounding box center [551, 559] width 52 height 24
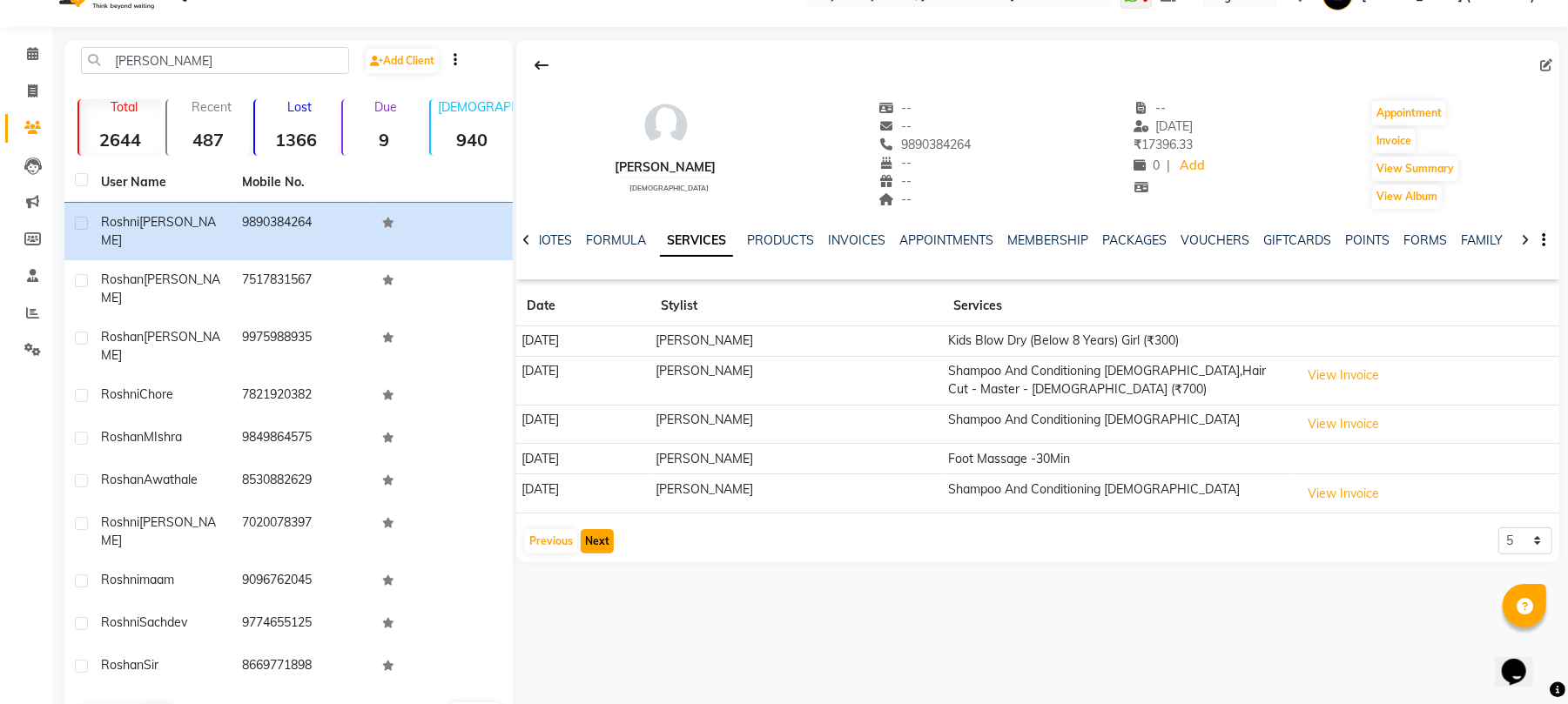
click at [597, 540] on button "Next" at bounding box center [597, 541] width 33 height 24
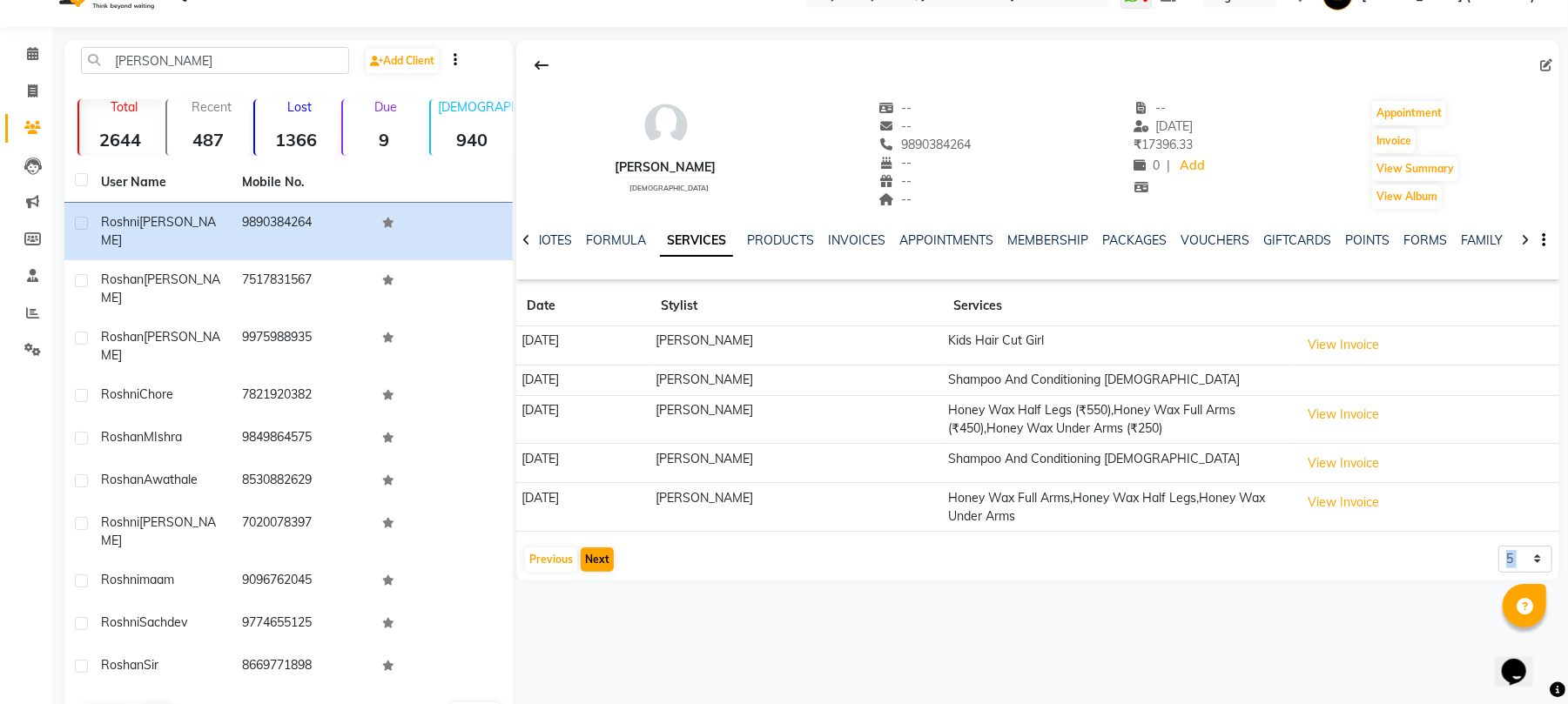
click at [597, 540] on app-client-history "Date Stylist Services [DATE] [PERSON_NAME] Kids Hair Cut Girl View Invoice [DAT…" at bounding box center [1037, 429] width 1043 height 287
click at [594, 568] on button "Next" at bounding box center [597, 559] width 33 height 24
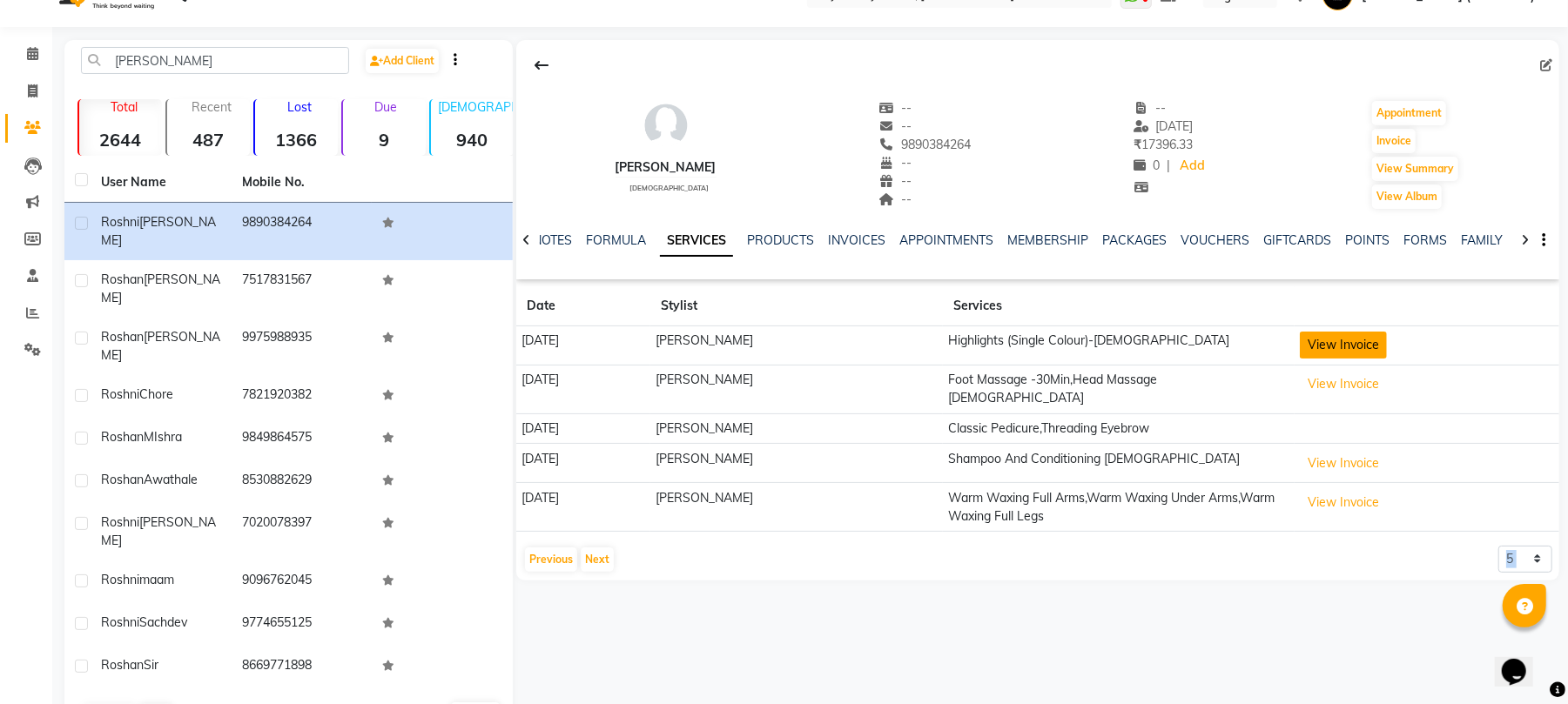
click at [1328, 345] on button "View Invoice" at bounding box center [1342, 345] width 87 height 27
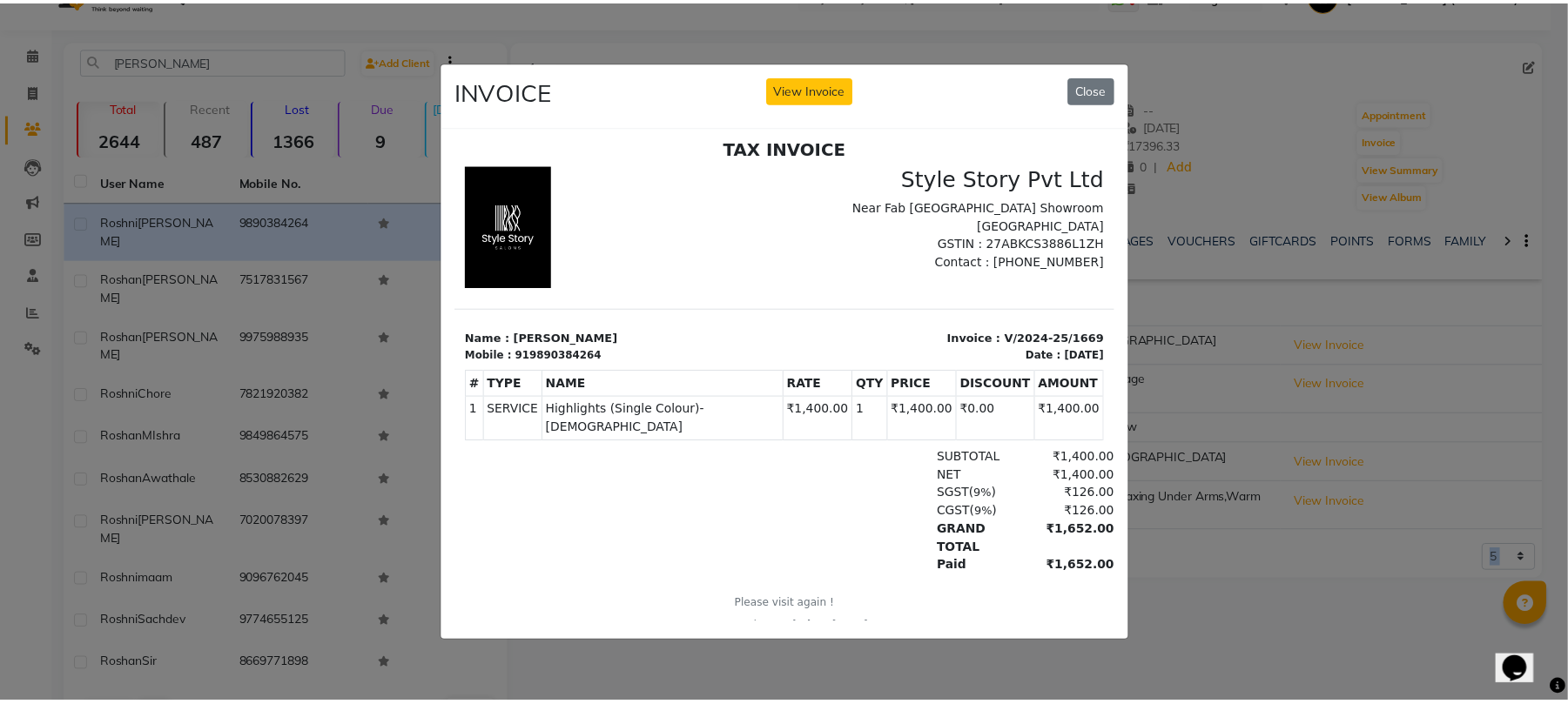
scroll to position [12, 0]
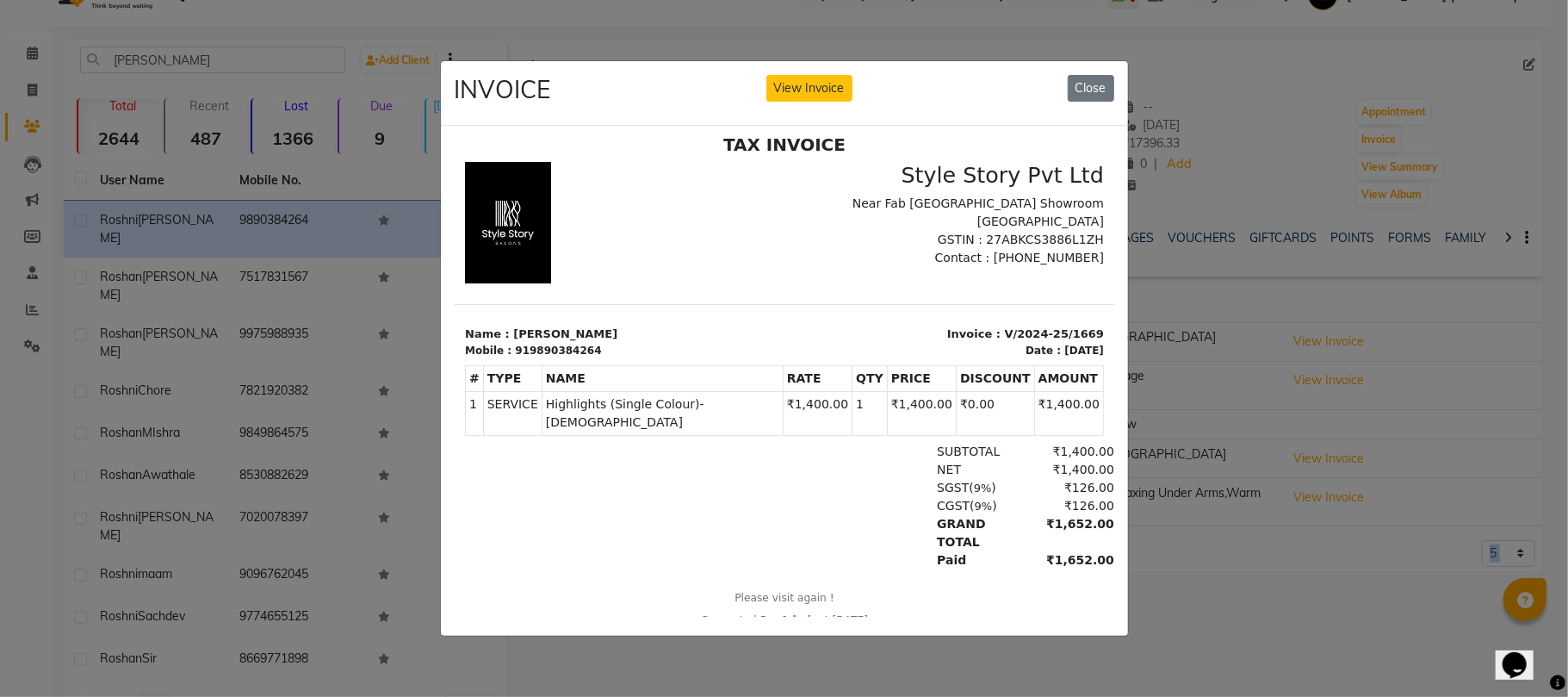
drag, startPoint x: 1093, startPoint y: 88, endPoint x: 1059, endPoint y: 74, distance: 36.8
click at [1092, 90] on button "Close" at bounding box center [1091, 88] width 47 height 27
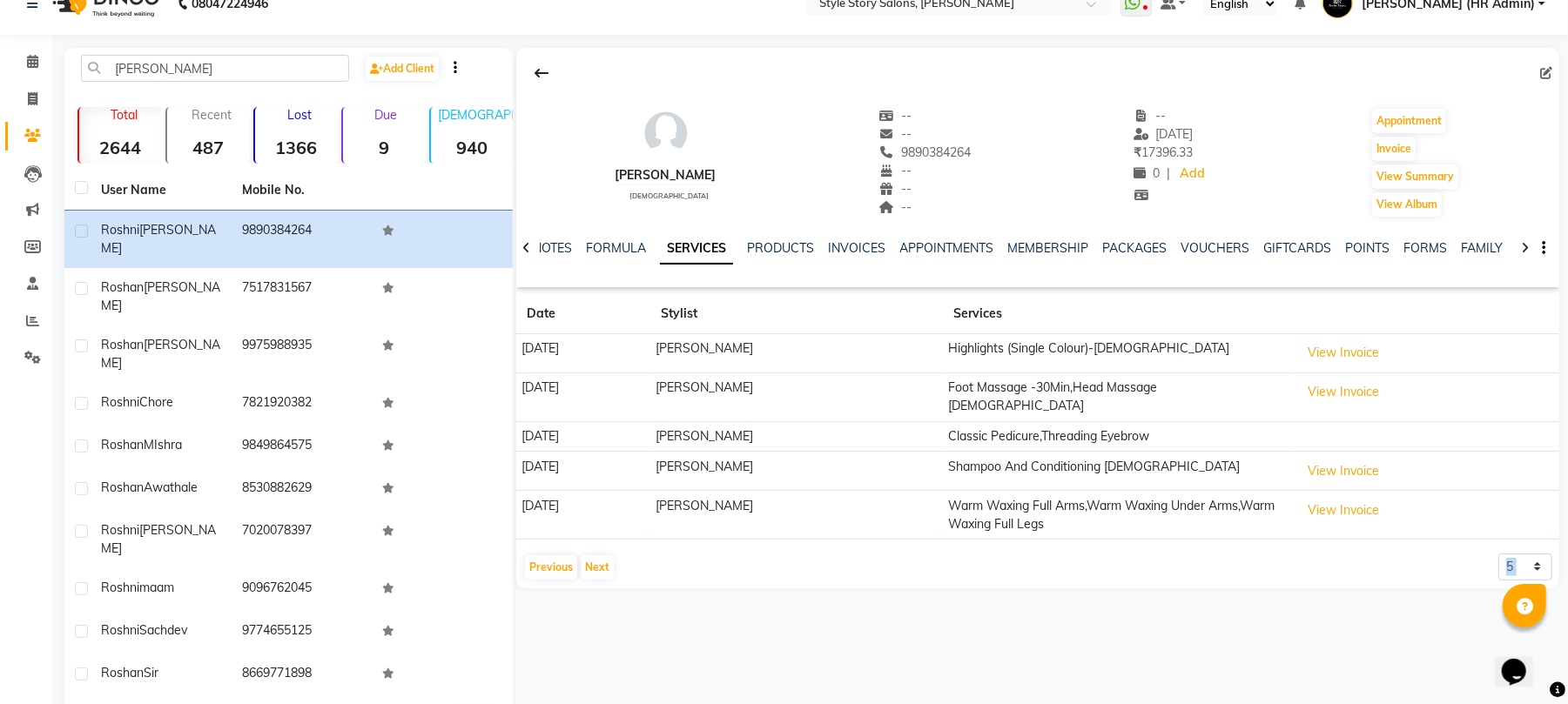
scroll to position [35, 0]
